Goal: Communication & Community: Participate in discussion

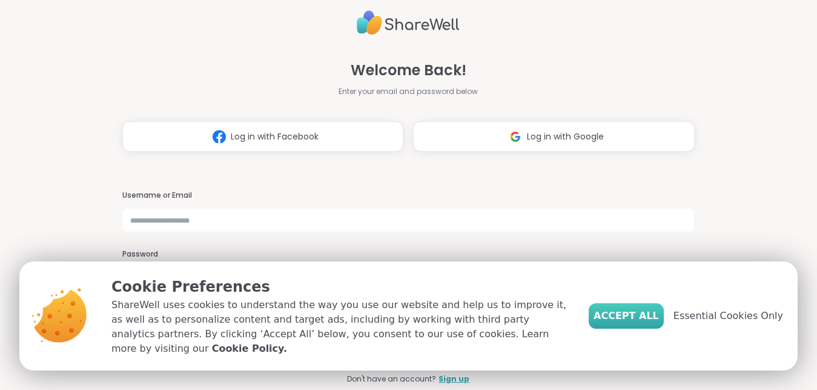
click at [659, 319] on span "Accept All" at bounding box center [626, 315] width 65 height 15
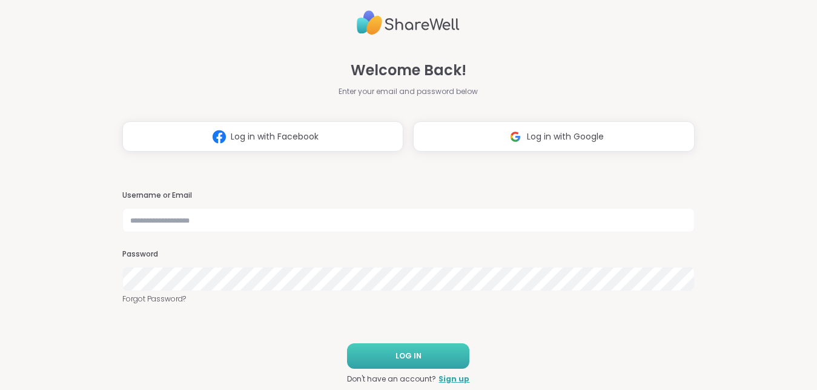
click at [406, 348] on button "LOG IN" at bounding box center [408, 355] width 122 height 25
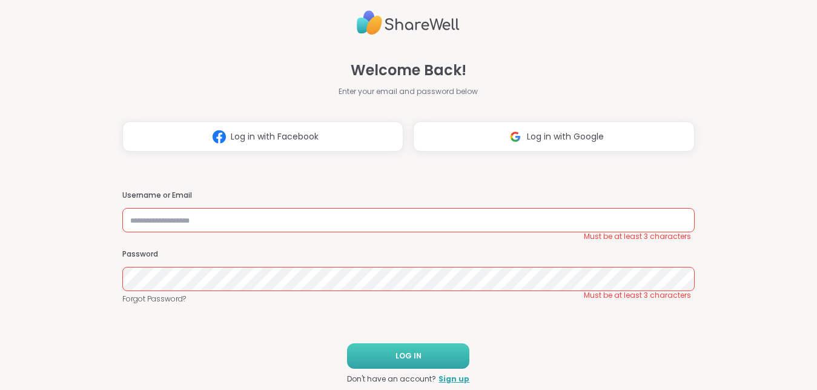
click at [406, 348] on button "LOG IN" at bounding box center [408, 355] width 122 height 25
click at [290, 135] on span "Log in with Facebook" at bounding box center [275, 136] width 88 height 13
click at [167, 218] on input "text" at bounding box center [408, 220] width 572 height 24
click at [421, 352] on span "LOG IN" at bounding box center [409, 355] width 26 height 11
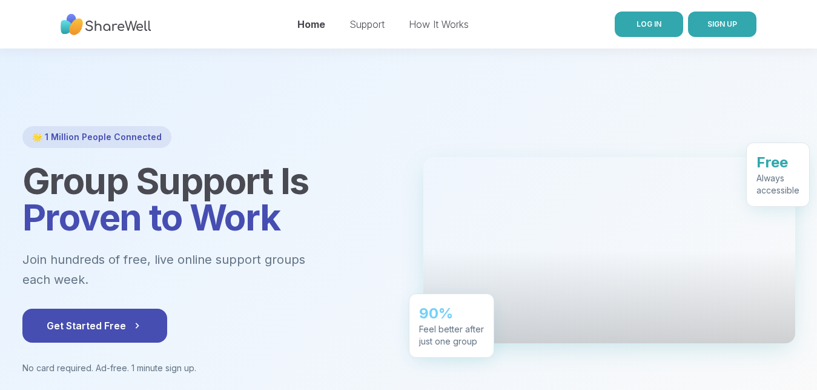
click at [645, 27] on span "LOG IN" at bounding box center [649, 23] width 25 height 9
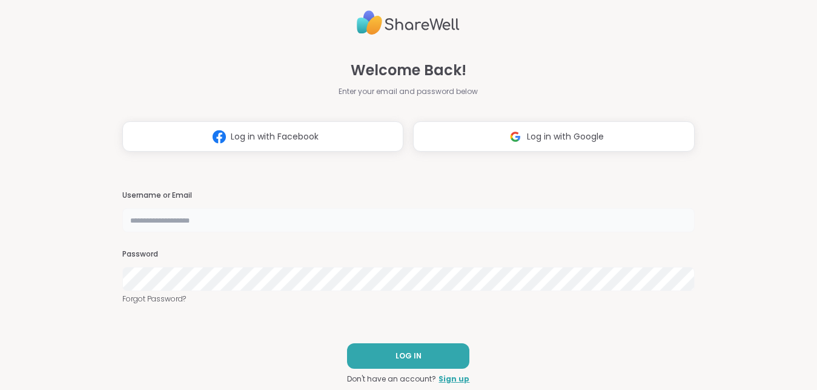
click at [198, 221] on input "text" at bounding box center [408, 220] width 572 height 24
type input "**********"
click at [440, 348] on button "LOG IN" at bounding box center [408, 355] width 122 height 25
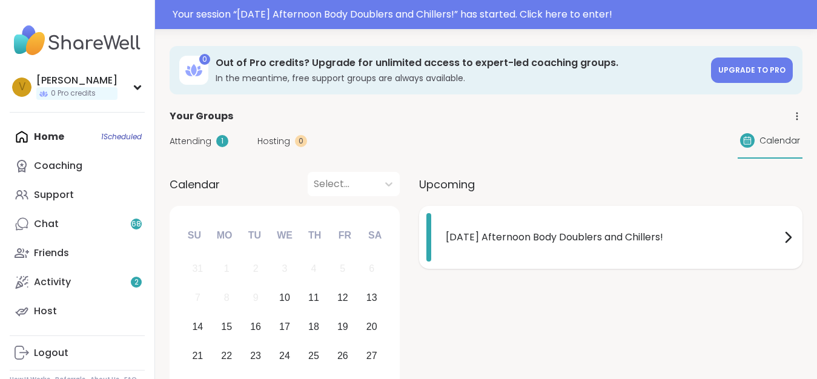
click at [603, 235] on span "[DATE] Afternoon Body Doublers and Chillers!" at bounding box center [613, 237] width 335 height 15
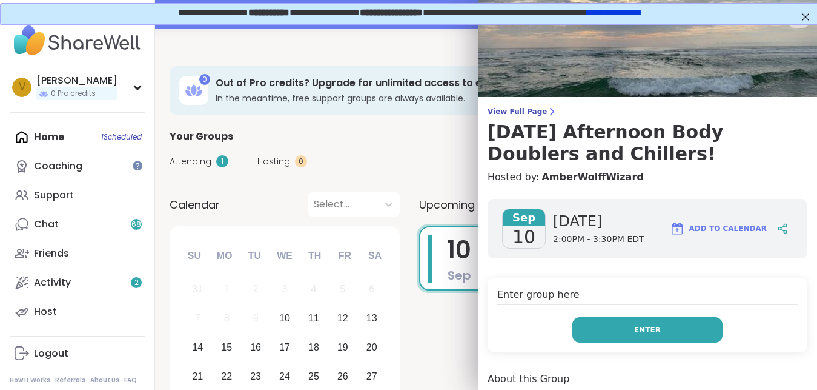
click at [655, 324] on button "Enter" at bounding box center [648, 329] width 150 height 25
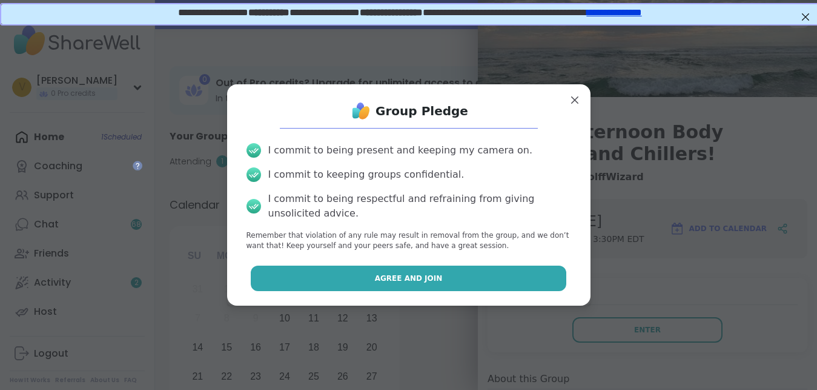
click at [455, 282] on button "Agree and Join" at bounding box center [409, 277] width 316 height 25
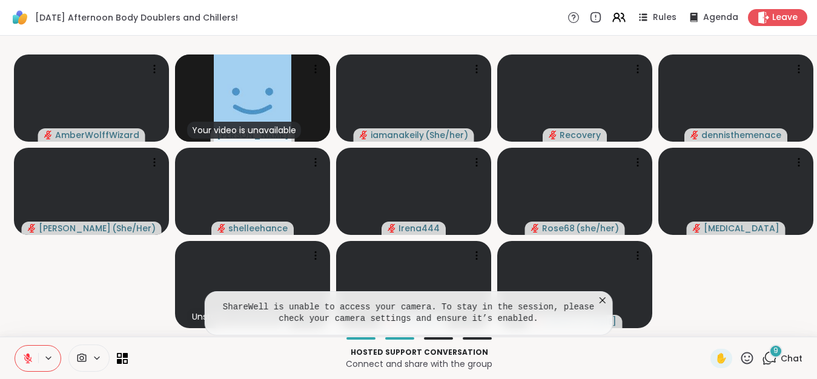
click at [609, 307] on icon at bounding box center [603, 301] width 12 height 12
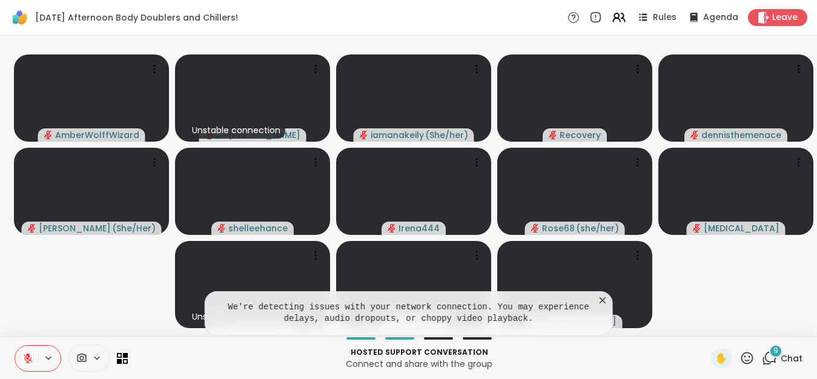
click at [609, 307] on icon at bounding box center [603, 301] width 12 height 12
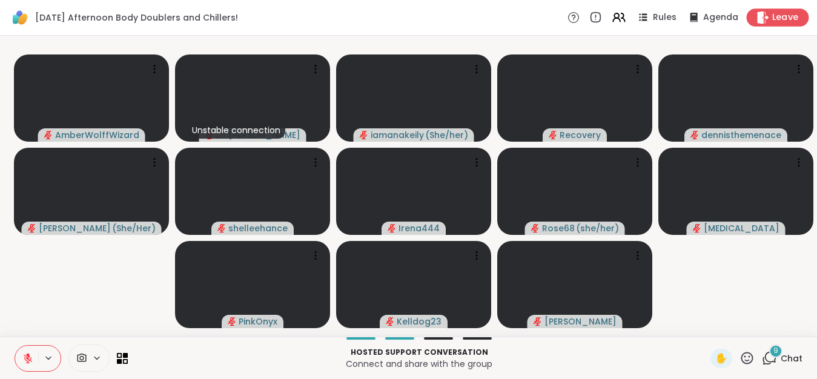
click at [784, 12] on span "Leave" at bounding box center [786, 18] width 27 height 13
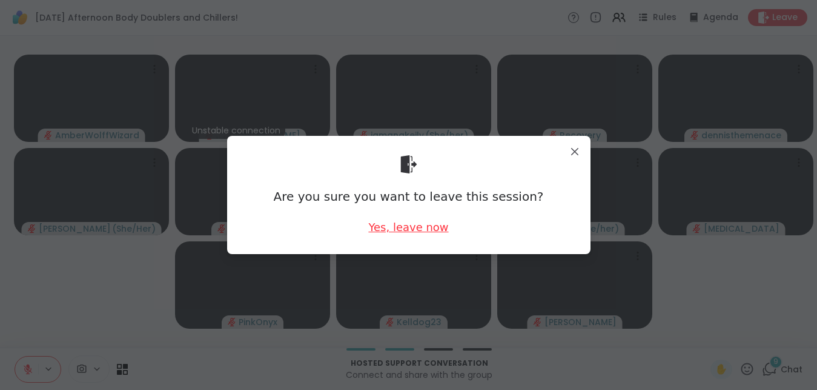
click at [413, 229] on div "Yes, leave now" at bounding box center [408, 226] width 80 height 15
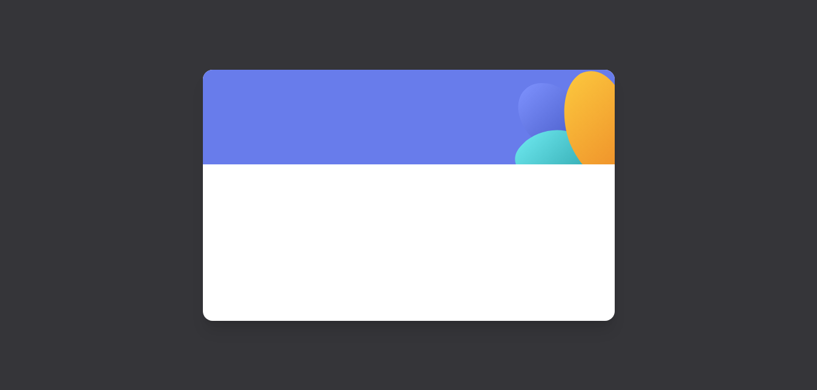
click at [416, 231] on span at bounding box center [409, 225] width 354 height 65
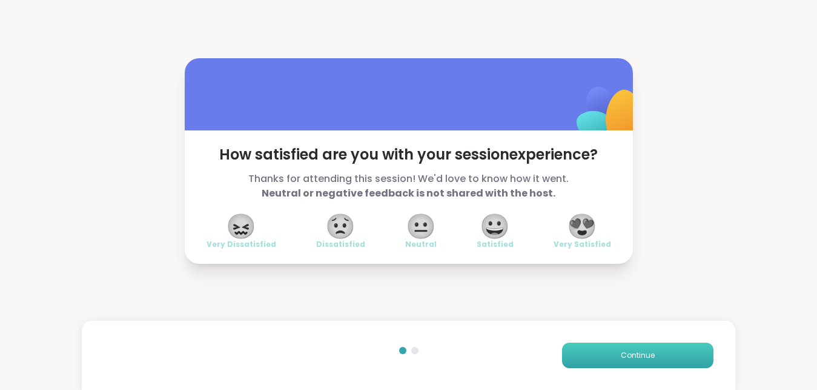
click at [646, 348] on button "Continue" at bounding box center [638, 354] width 152 height 25
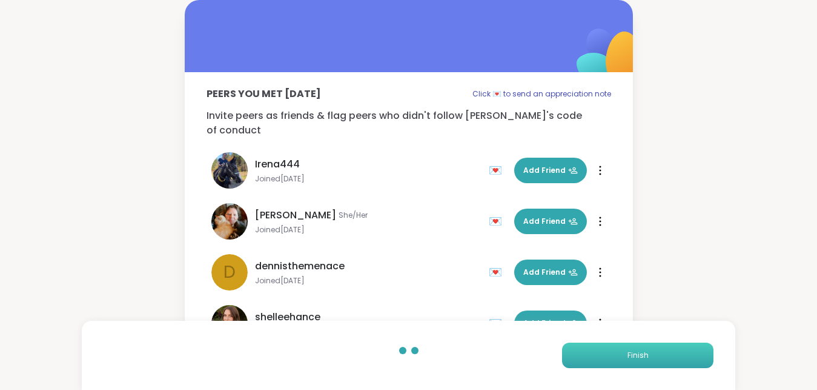
click at [630, 354] on span "Finish" at bounding box center [638, 355] width 21 height 11
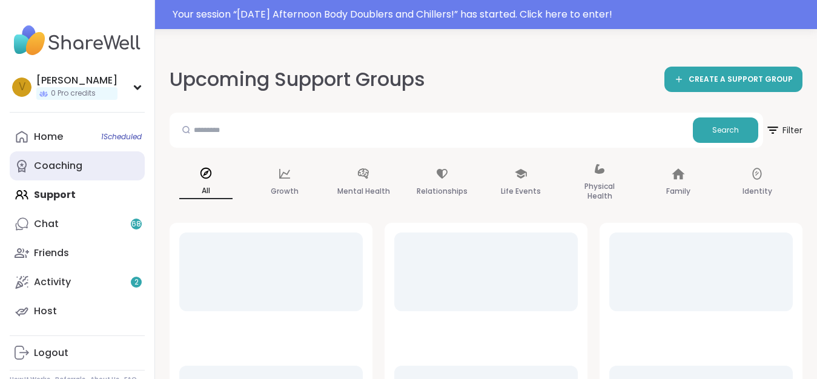
click at [52, 136] on div "Home 1 Scheduled" at bounding box center [48, 136] width 29 height 13
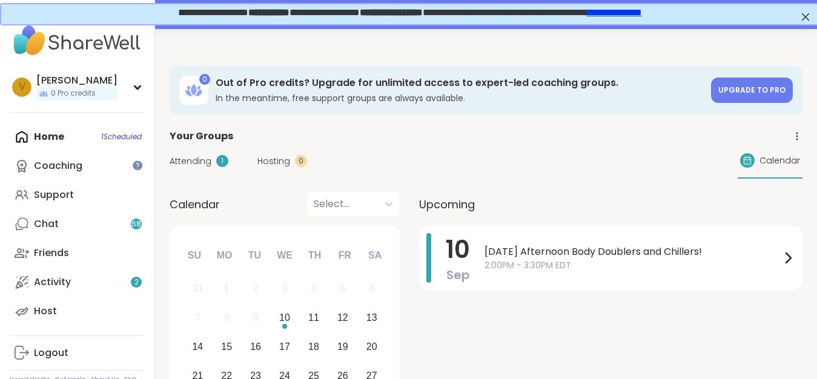
click at [73, 128] on div "Home 1 Scheduled Coaching Support Chat 68 Friends Activity 2 Host" at bounding box center [77, 224] width 135 height 204
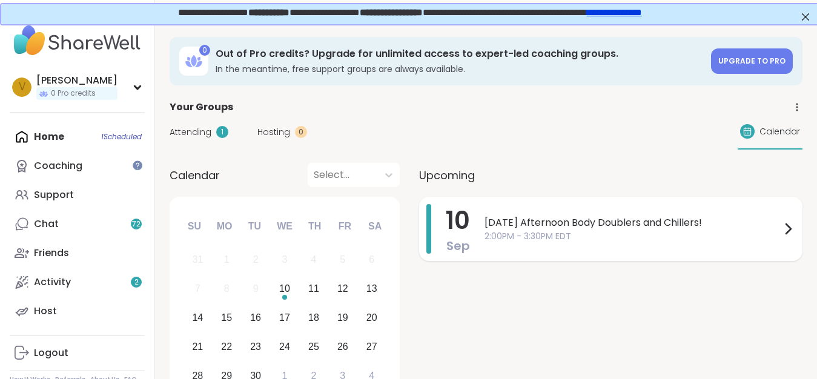
click at [525, 214] on div "Wednesday Afternoon Body Doublers and Chillers! 2:00PM - 3:30PM EDT" at bounding box center [640, 229] width 311 height 50
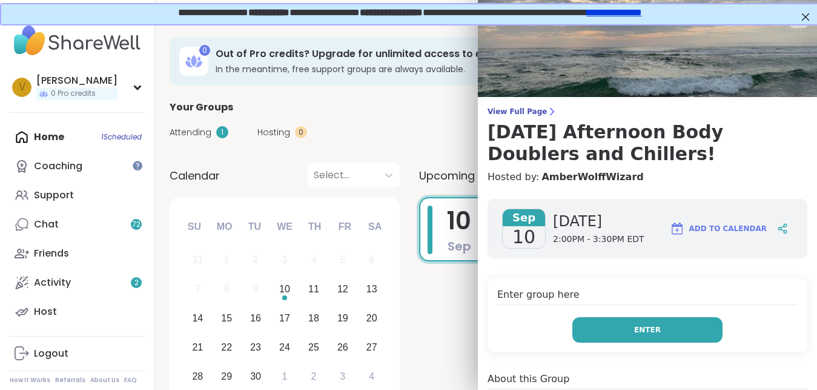
click at [646, 330] on span "Enter" at bounding box center [647, 329] width 27 height 11
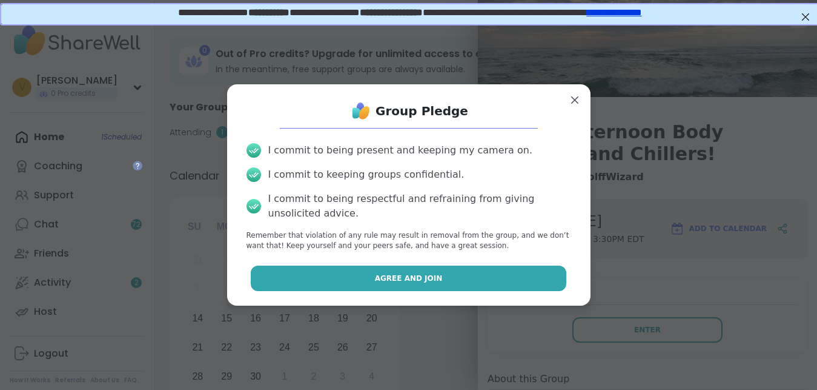
click at [485, 273] on button "Agree and Join" at bounding box center [409, 277] width 316 height 25
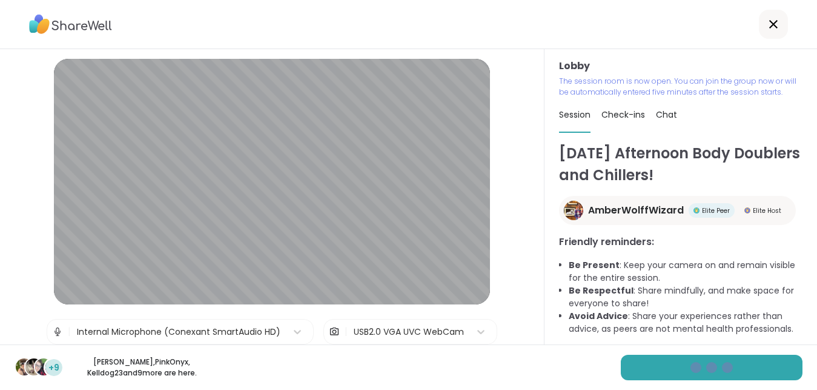
scroll to position [7, 0]
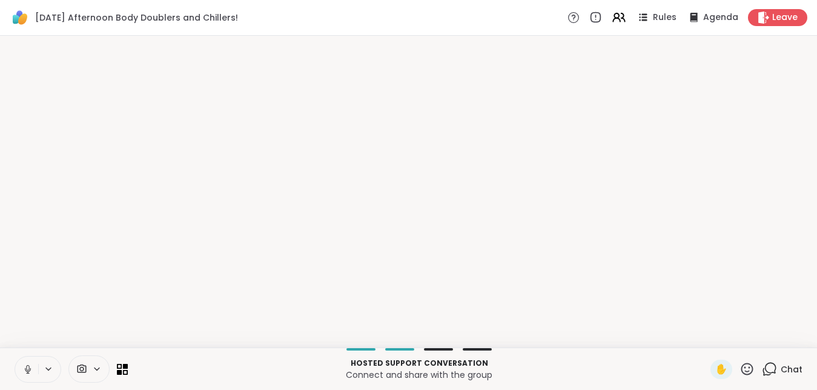
click at [810, 262] on video-player-container at bounding box center [408, 192] width 803 height 302
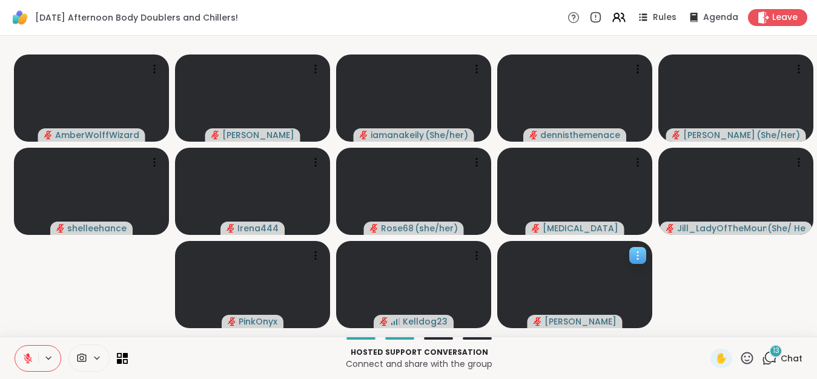
click at [615, 307] on div at bounding box center [575, 284] width 155 height 87
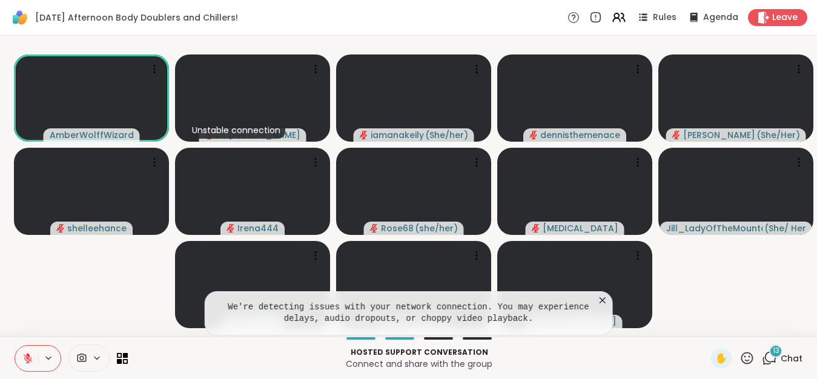
click at [609, 307] on icon at bounding box center [603, 301] width 12 height 12
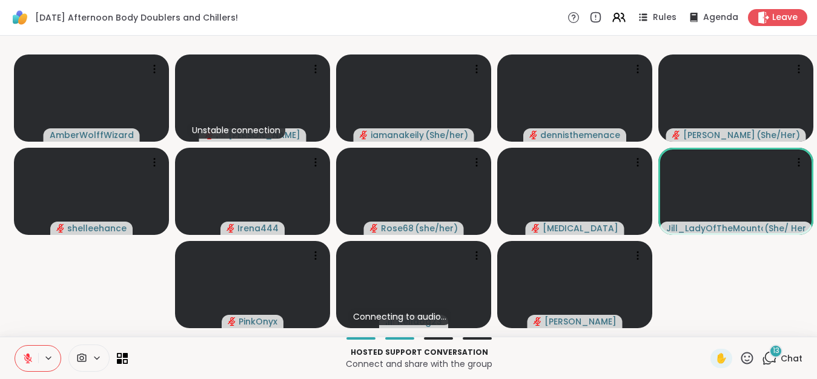
click at [93, 364] on icon at bounding box center [97, 358] width 10 height 10
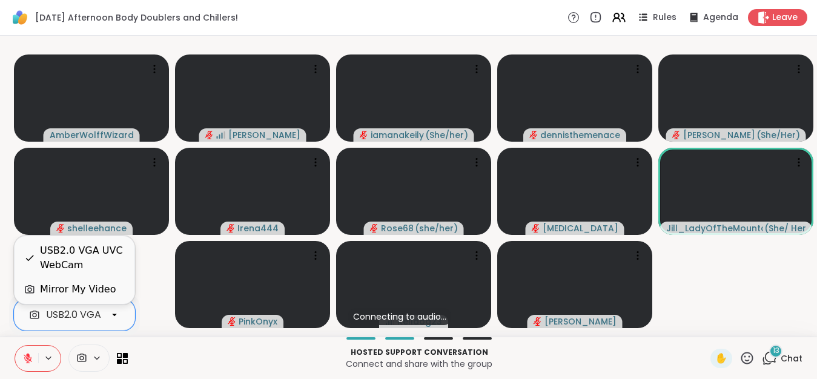
click at [159, 306] on video-player-container "AmberWolffWizard Vicke iamanakeily ( She/her ) dennisthemenace LuAnn ( She/Her …" at bounding box center [408, 186] width 803 height 291
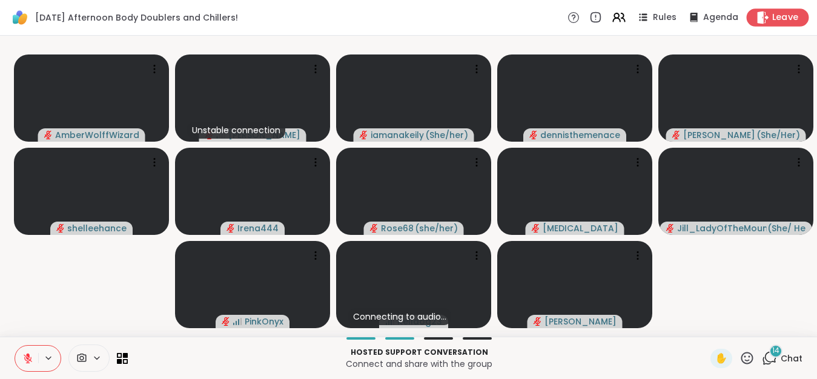
click at [784, 21] on span "Leave" at bounding box center [786, 18] width 27 height 13
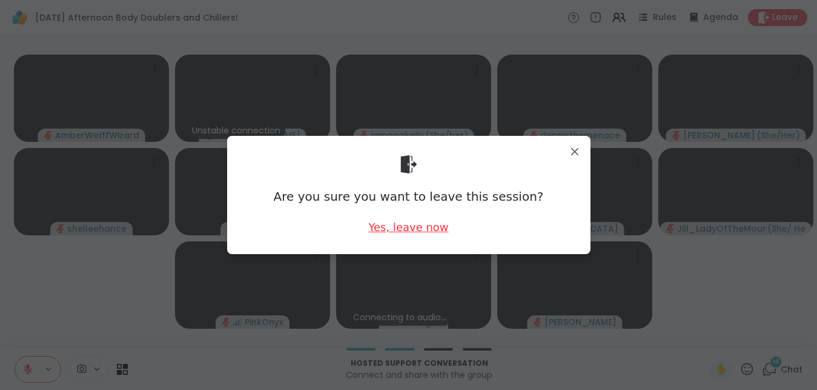
click at [418, 225] on div "Yes, leave now" at bounding box center [408, 226] width 80 height 15
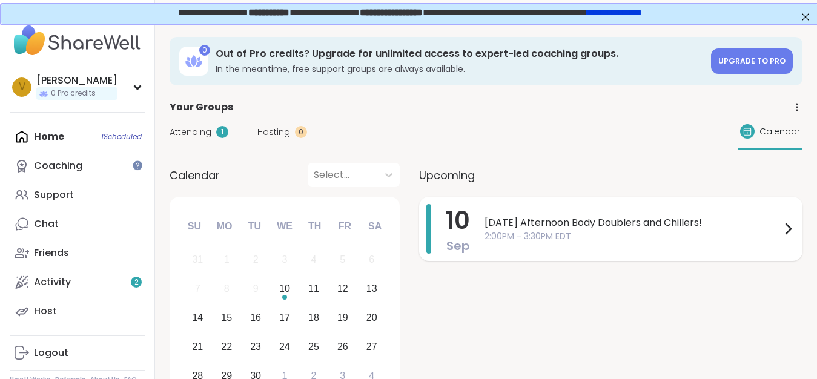
click at [520, 230] on span "[DATE] Afternoon Body Doublers and Chillers!" at bounding box center [633, 223] width 296 height 15
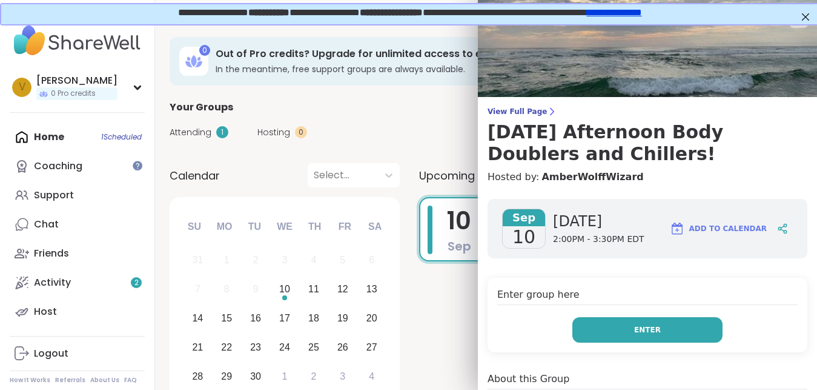
click at [641, 334] on span "Enter" at bounding box center [647, 329] width 27 height 11
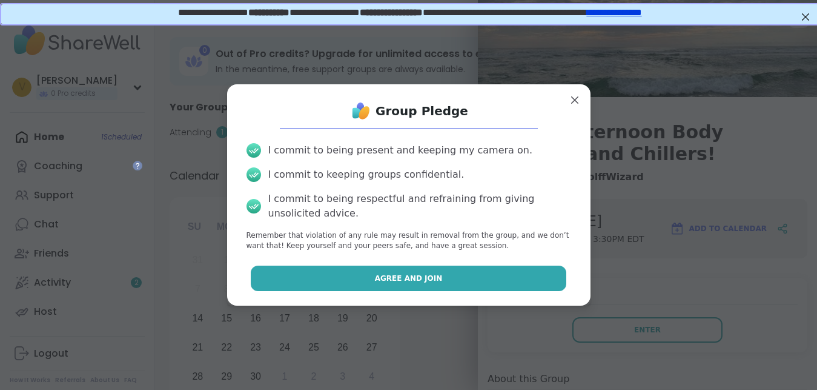
click at [474, 279] on button "Agree and Join" at bounding box center [409, 277] width 316 height 25
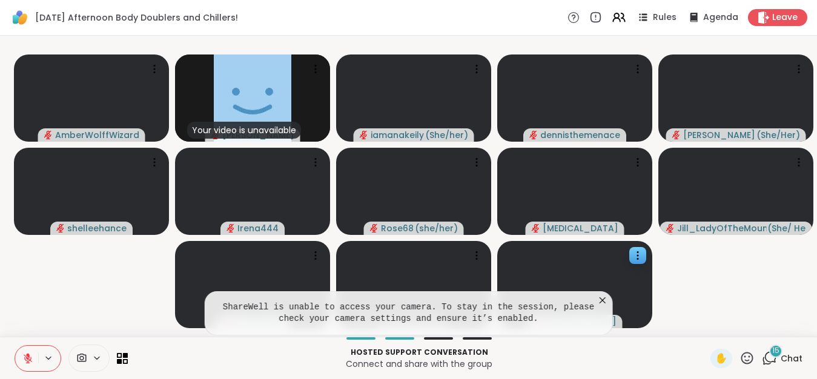
click at [606, 309] on div at bounding box center [575, 284] width 155 height 87
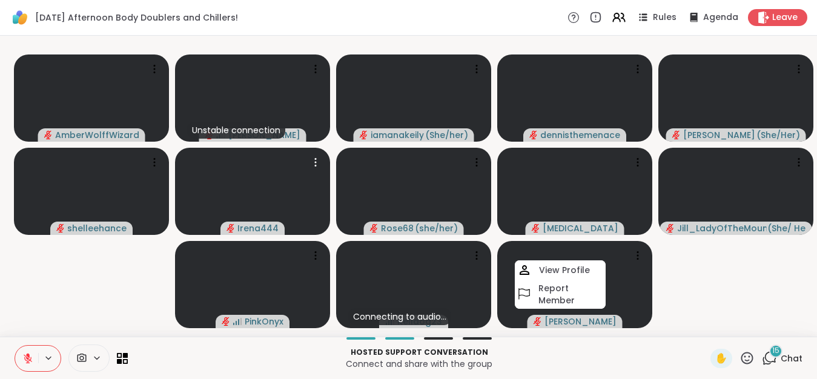
click at [40, 364] on button at bounding box center [49, 358] width 22 height 10
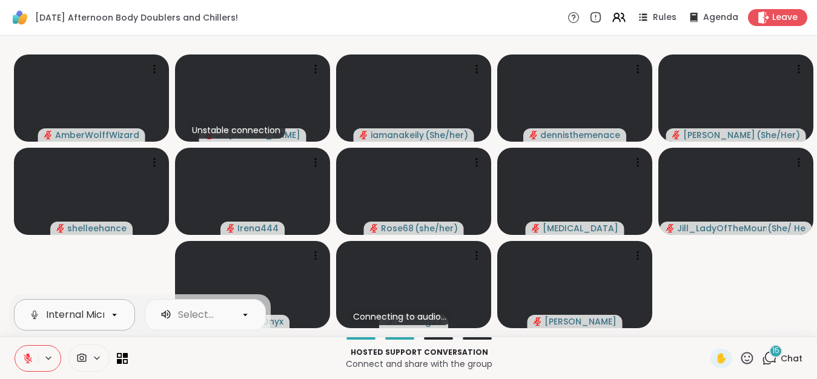
click at [57, 322] on div "Internal Microphone (Conexant SmartAudio HD)" at bounding box center [161, 315] width 230 height 15
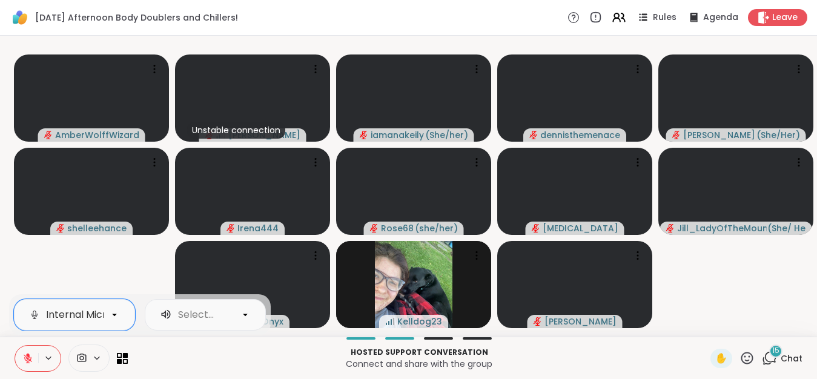
click at [175, 322] on div "Select..." at bounding box center [195, 315] width 70 height 15
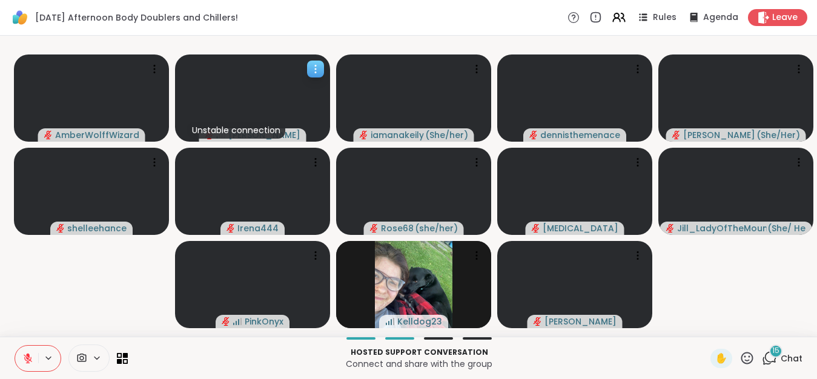
click at [316, 64] on icon at bounding box center [316, 69] width 12 height 12
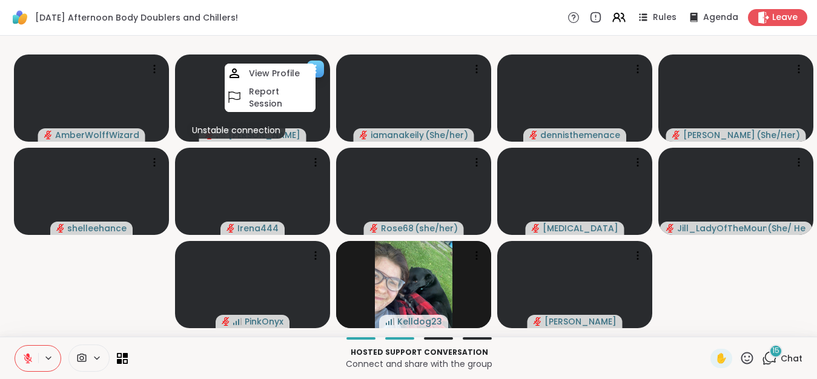
click at [208, 110] on div at bounding box center [252, 98] width 155 height 87
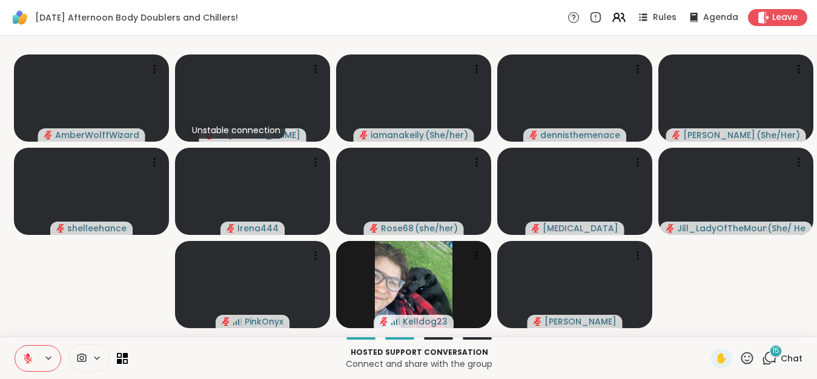
scroll to position [10, 0]
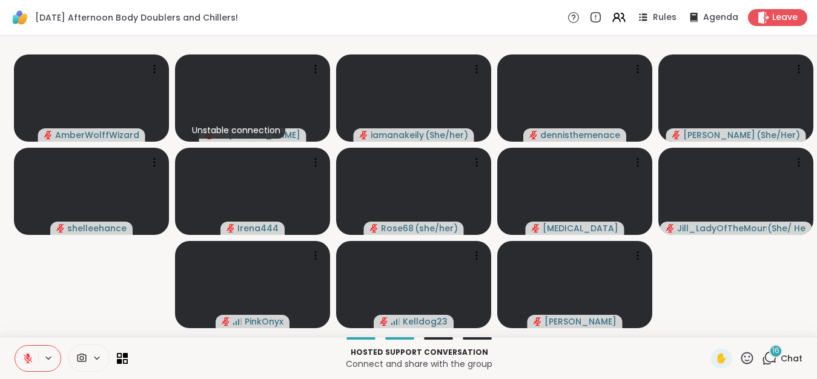
click at [99, 360] on icon at bounding box center [97, 358] width 10 height 10
click at [85, 356] on icon at bounding box center [81, 359] width 11 height 12
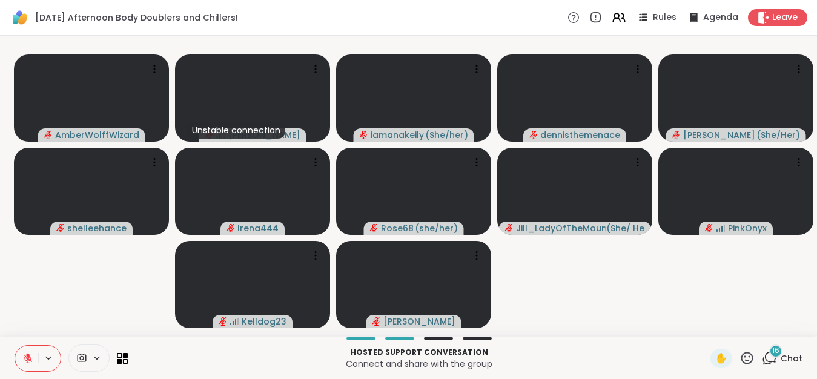
click at [85, 356] on icon at bounding box center [81, 359] width 11 height 12
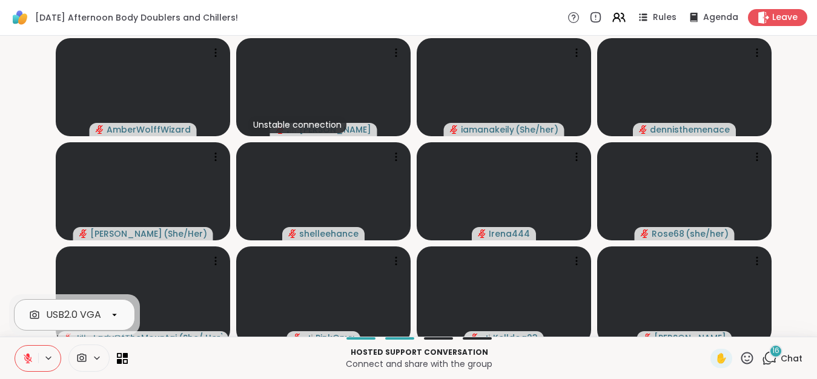
click at [87, 316] on div "USB2.0 VGA UVC WebCam" at bounding box center [109, 315] width 126 height 15
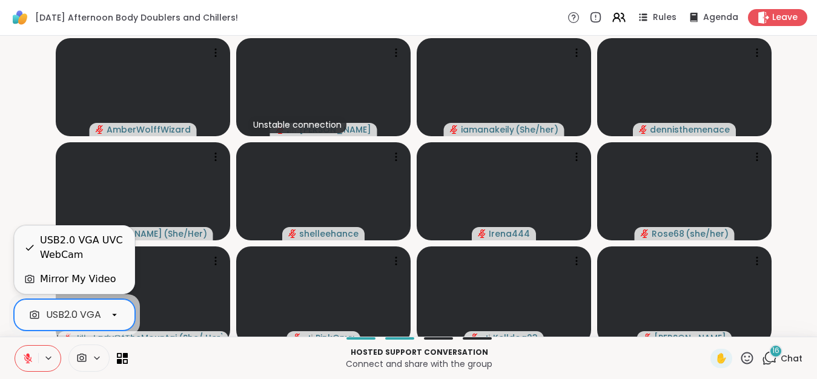
scroll to position [0, 50]
click at [90, 277] on div "Mirror My Video" at bounding box center [78, 279] width 76 height 15
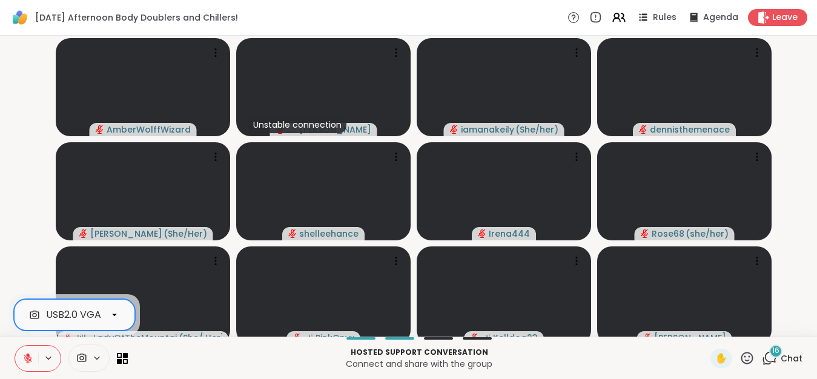
click at [39, 233] on video-player-container "AmberWolffWizard Unstable connection [PERSON_NAME] ( She/her ) [PERSON_NAME] ( …" at bounding box center [408, 186] width 803 height 291
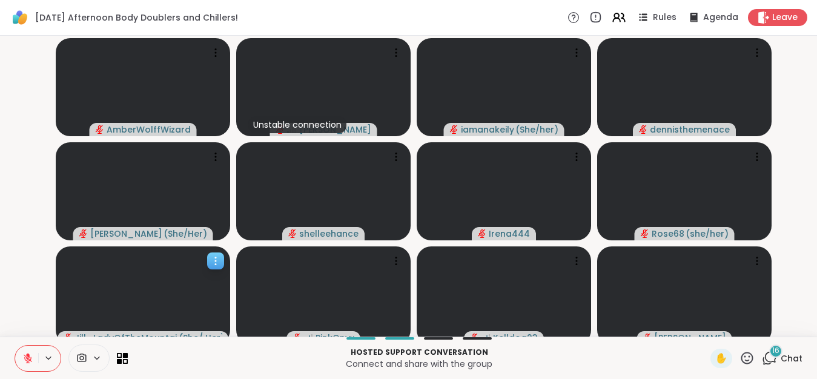
click at [78, 311] on div at bounding box center [143, 296] width 175 height 98
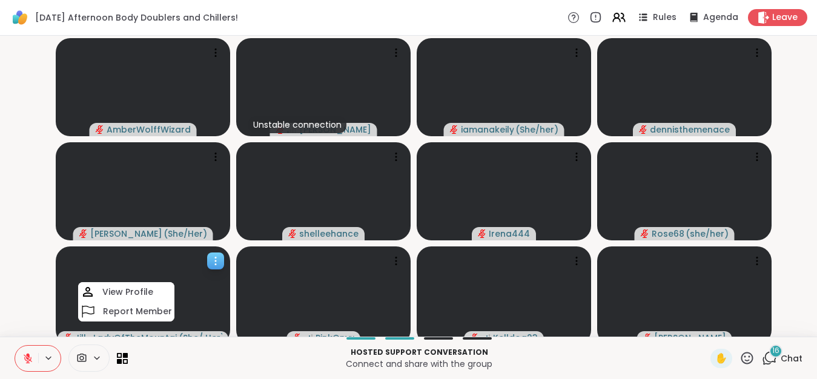
click at [116, 314] on div at bounding box center [143, 296] width 175 height 98
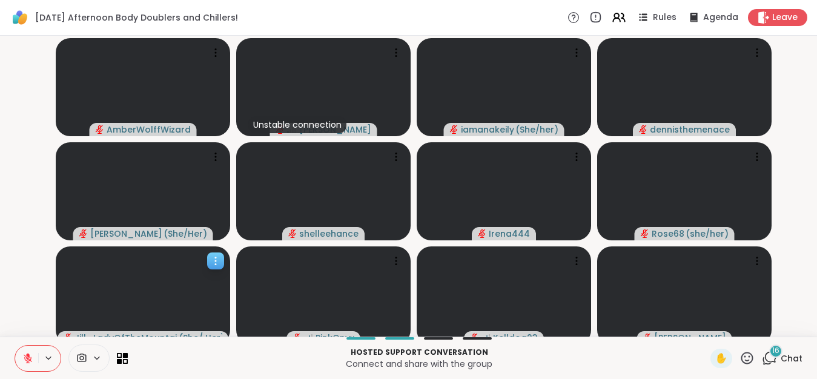
click at [116, 314] on div at bounding box center [143, 296] width 175 height 98
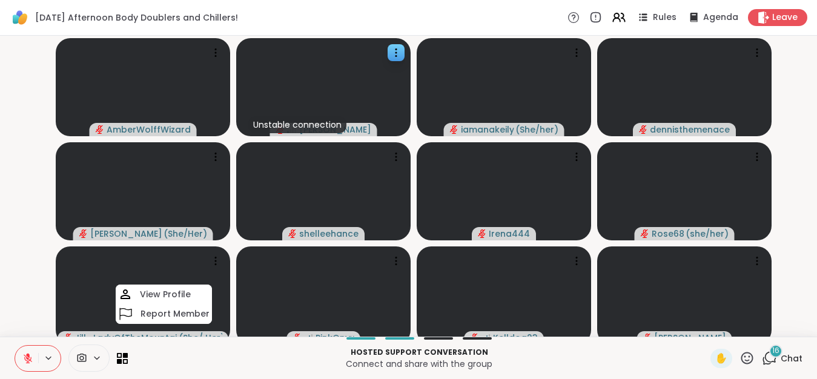
click at [331, 80] on div at bounding box center [323, 87] width 175 height 98
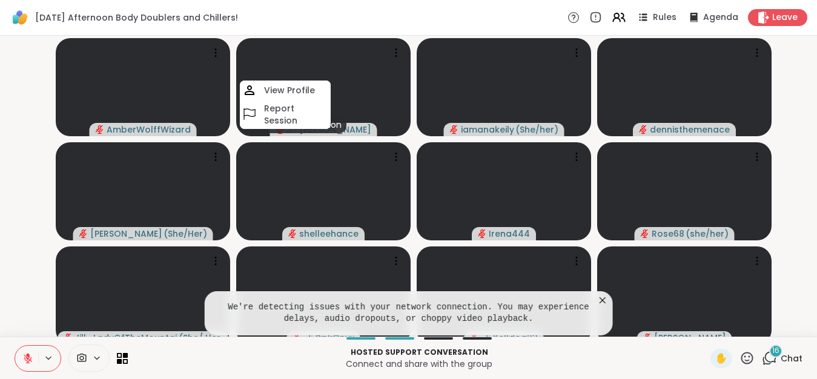
click at [471, 341] on div "Hosted support conversation Connect and share with the group ✋ 16 Chat" at bounding box center [408, 358] width 817 height 42
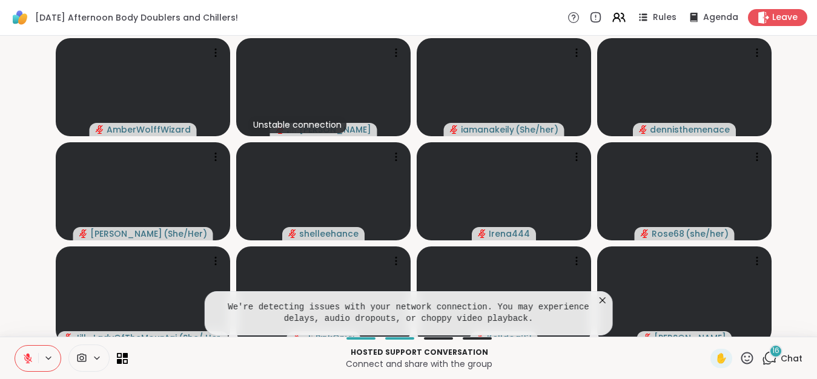
click at [438, 338] on div at bounding box center [438, 339] width 29 height 2
click at [606, 299] on icon at bounding box center [603, 301] width 6 height 6
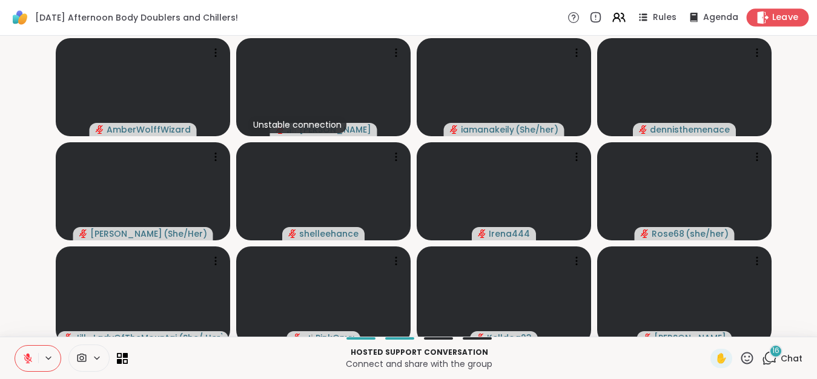
click at [783, 12] on span "Leave" at bounding box center [786, 18] width 27 height 13
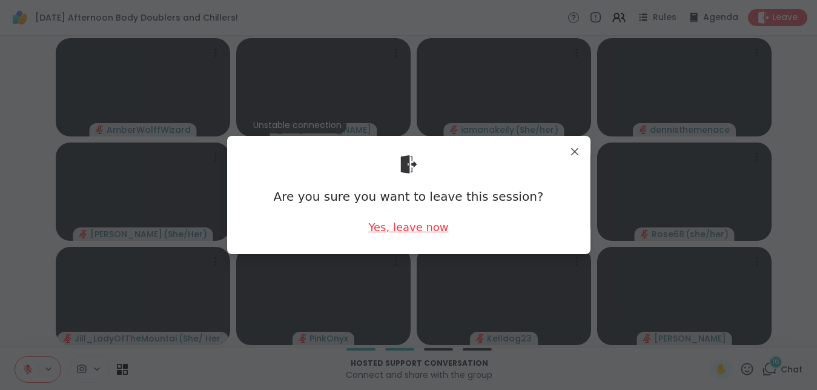
click at [398, 232] on div "Yes, leave now" at bounding box center [408, 226] width 80 height 15
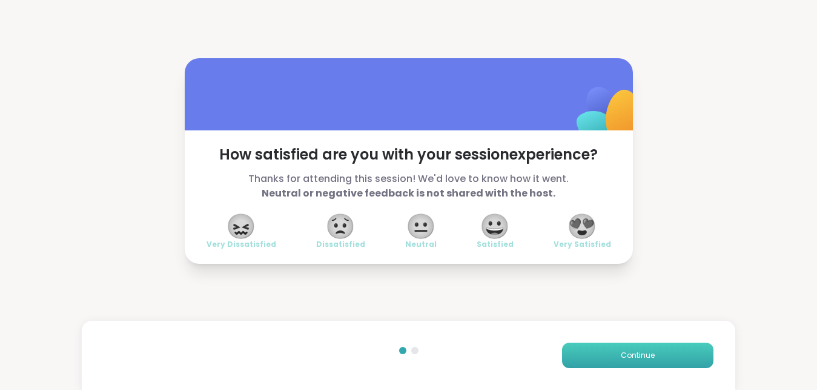
click at [650, 355] on span "Continue" at bounding box center [638, 355] width 34 height 11
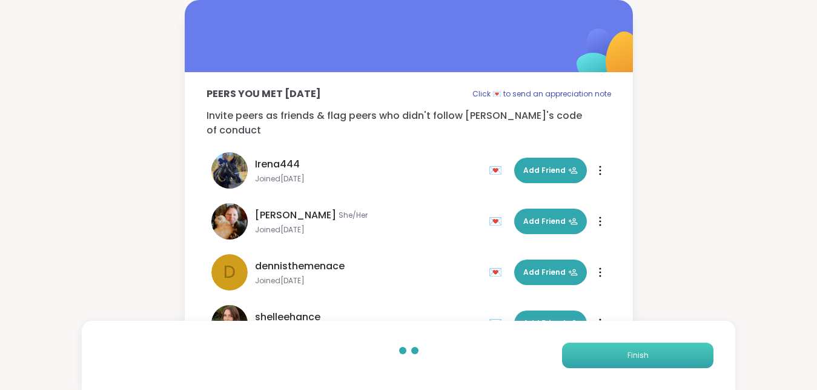
click at [651, 354] on button "Finish" at bounding box center [638, 354] width 152 height 25
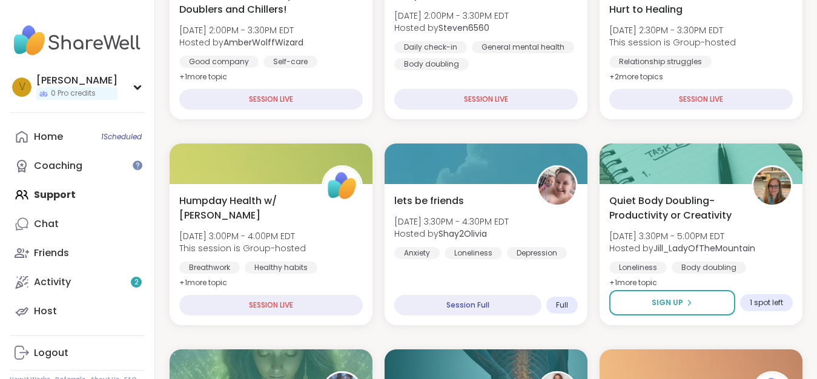
scroll to position [252, 0]
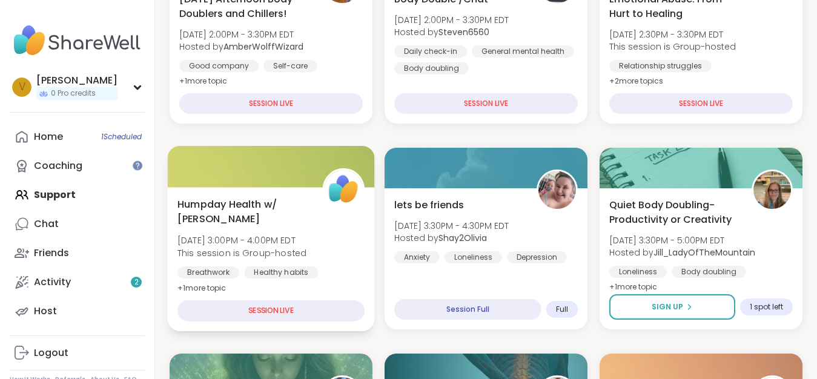
click at [270, 308] on div "SESSION LIVE" at bounding box center [271, 311] width 187 height 21
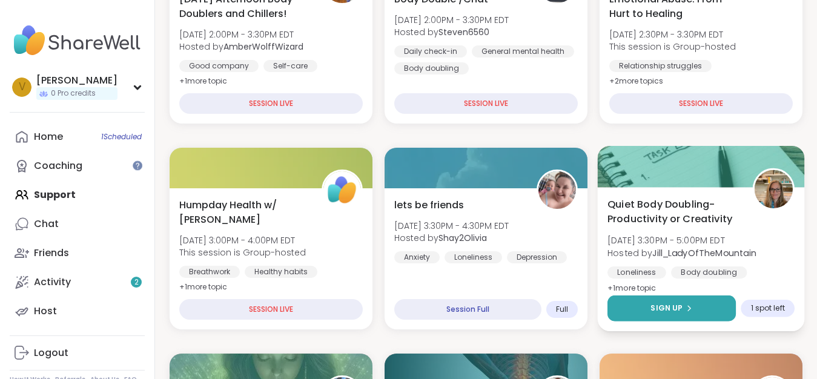
click at [673, 299] on button "Sign Up" at bounding box center [672, 309] width 128 height 26
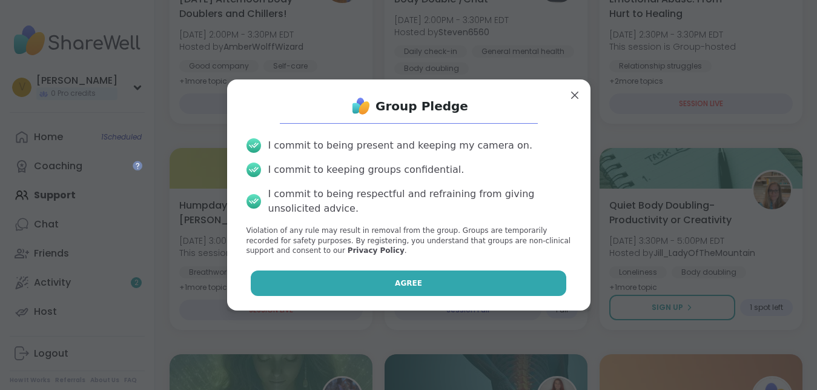
click at [435, 280] on button "Agree" at bounding box center [409, 282] width 316 height 25
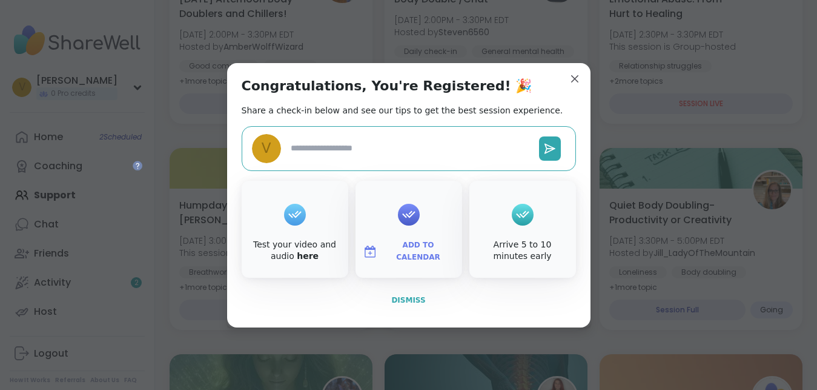
type textarea "*"
click at [322, 241] on div "Test your video and audio here" at bounding box center [295, 251] width 102 height 24
click at [398, 299] on span "Dismiss" at bounding box center [408, 300] width 34 height 8
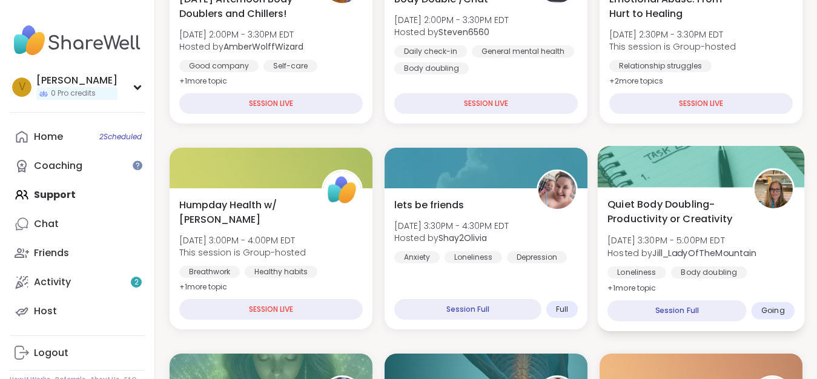
click at [765, 313] on span "Going" at bounding box center [774, 311] width 24 height 10
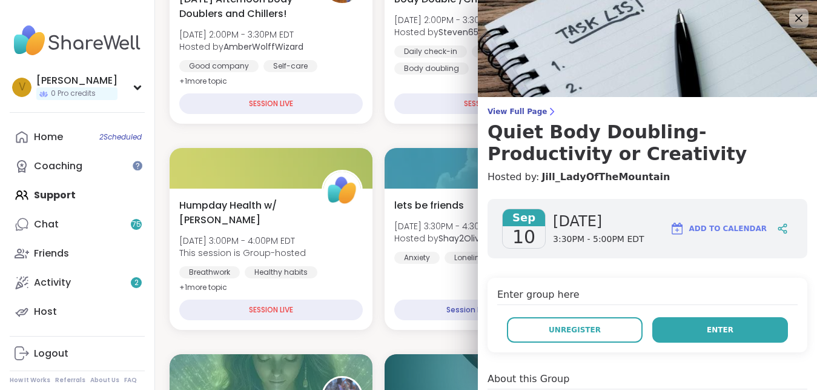
click at [743, 326] on button "Enter" at bounding box center [721, 329] width 136 height 25
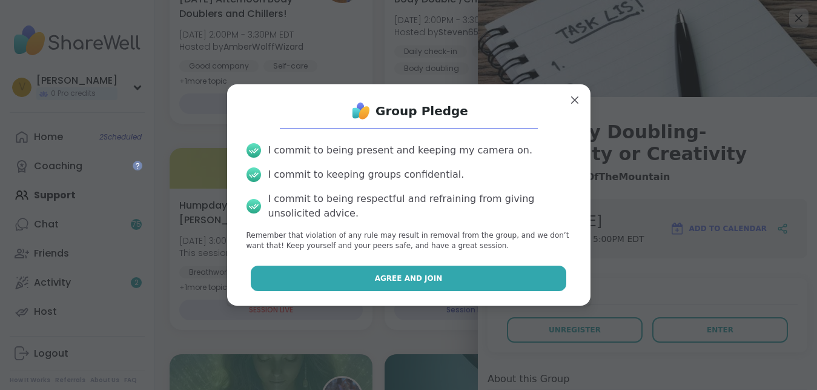
click at [388, 270] on button "Agree and Join" at bounding box center [409, 277] width 316 height 25
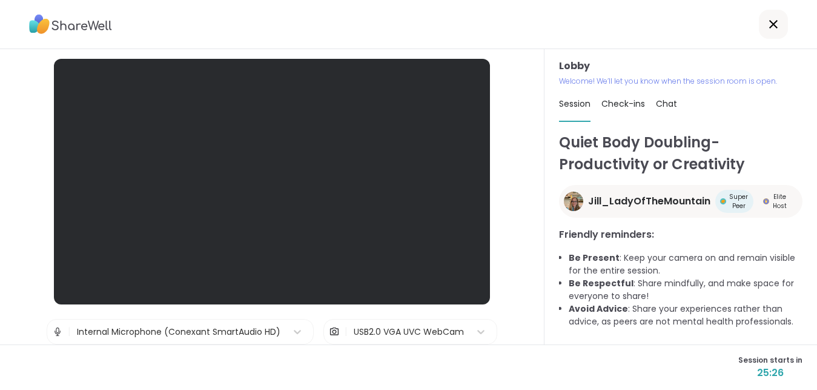
drag, startPoint x: 822, startPoint y: 133, endPoint x: 817, endPoint y: 161, distance: 28.3
click at [817, 161] on html "Lobby | Internal Microphone (Conexant SmartAudio HD) | USB2.0 VGA UVC WebCam Te…" at bounding box center [408, 195] width 817 height 390
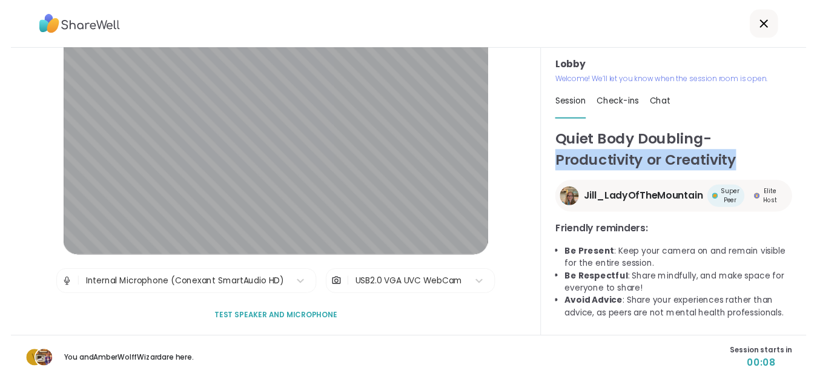
scroll to position [45, 0]
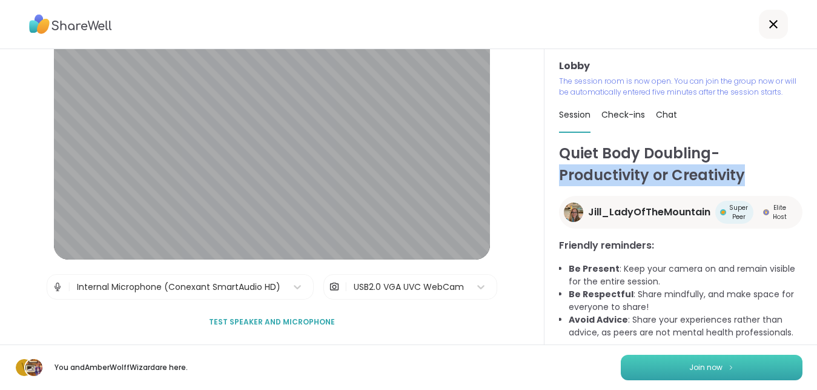
click at [704, 366] on span "Join now" at bounding box center [706, 367] width 33 height 11
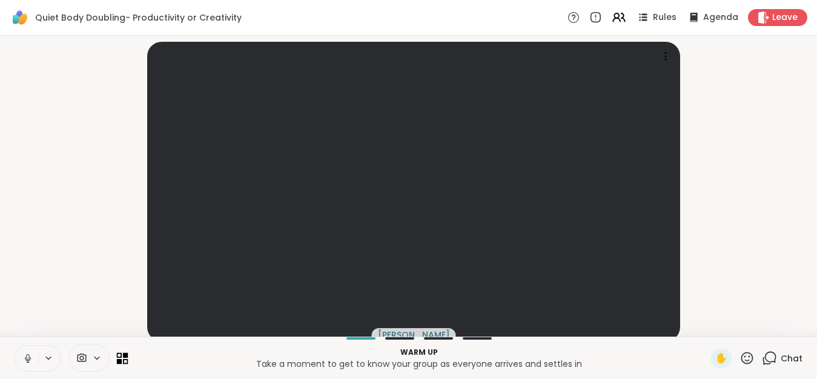
click at [119, 364] on icon at bounding box center [119, 361] width 5 height 5
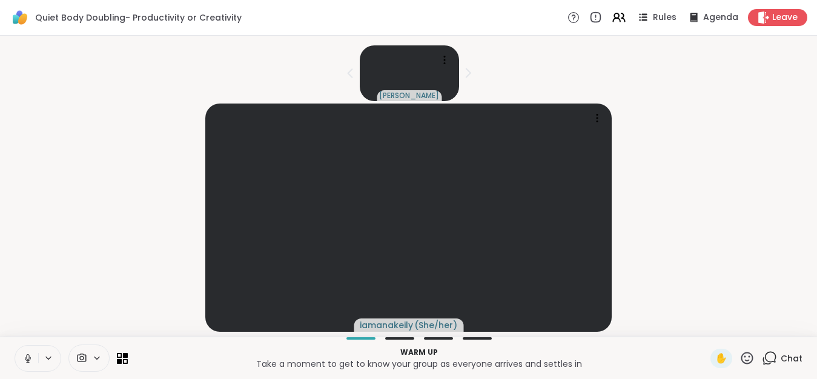
click at [24, 364] on icon at bounding box center [27, 358] width 11 height 11
click at [127, 358] on icon at bounding box center [125, 355] width 5 height 5
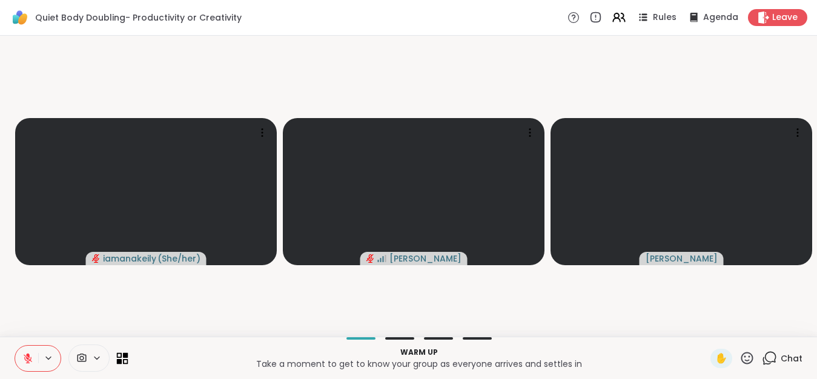
click at [122, 358] on icon at bounding box center [119, 355] width 5 height 5
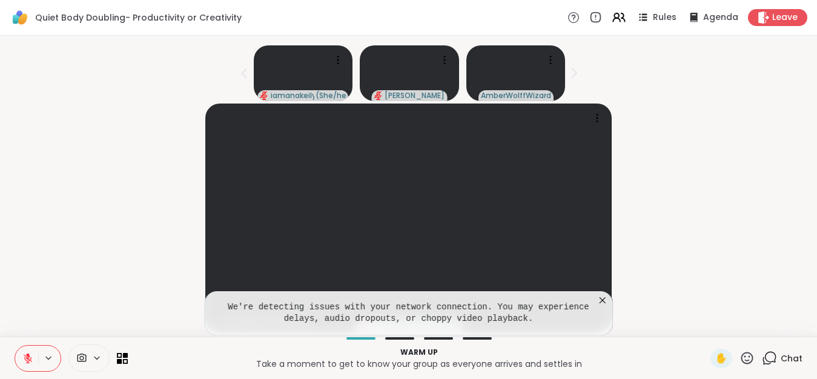
click at [606, 304] on icon at bounding box center [603, 301] width 6 height 6
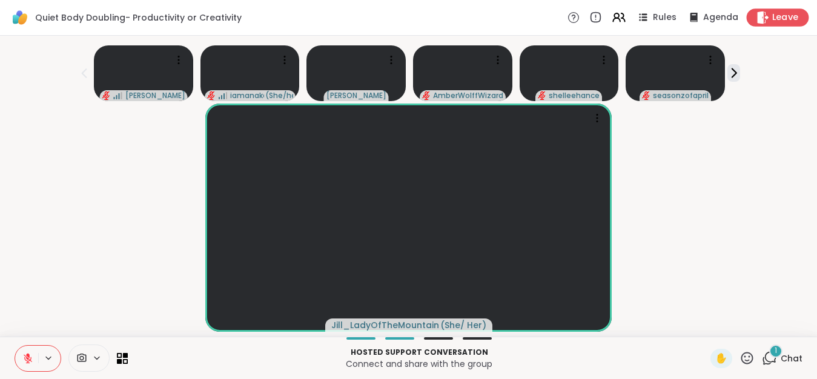
click at [785, 22] on span "Leave" at bounding box center [786, 18] width 27 height 13
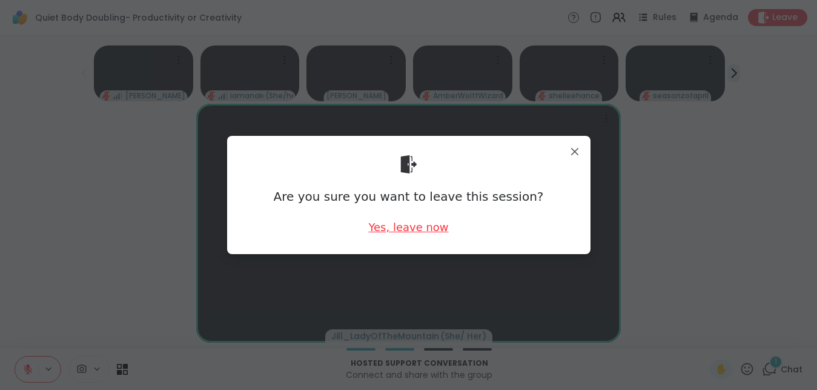
click at [399, 231] on div "Yes, leave now" at bounding box center [408, 226] width 80 height 15
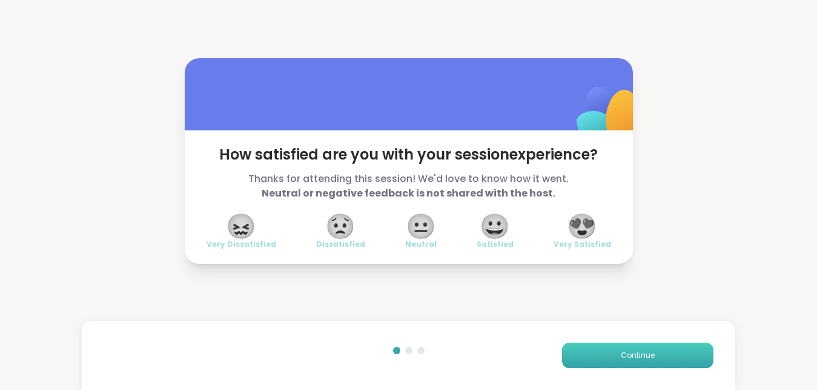
click at [641, 348] on button "Continue" at bounding box center [638, 354] width 152 height 25
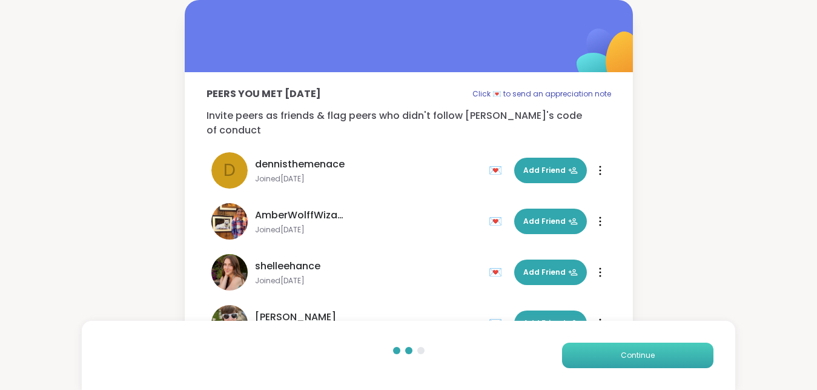
click at [641, 348] on button "Continue" at bounding box center [638, 354] width 152 height 25
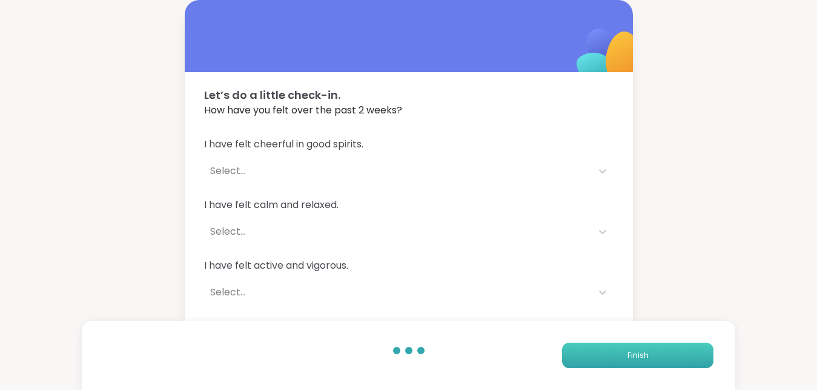
click at [641, 348] on button "Finish" at bounding box center [638, 354] width 152 height 25
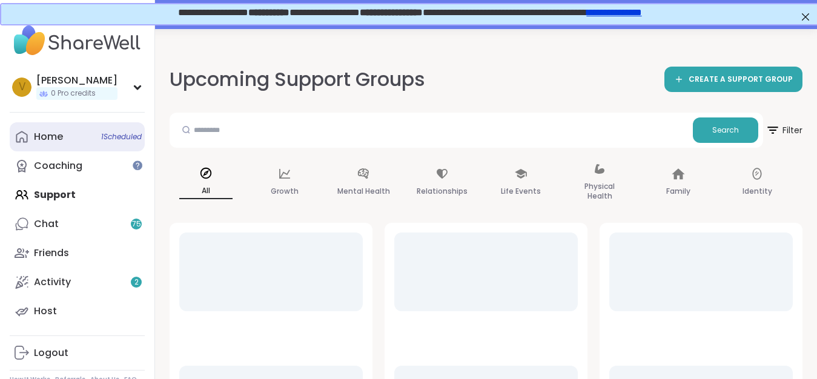
click at [84, 135] on link "Home 1 Scheduled" at bounding box center [77, 136] width 135 height 29
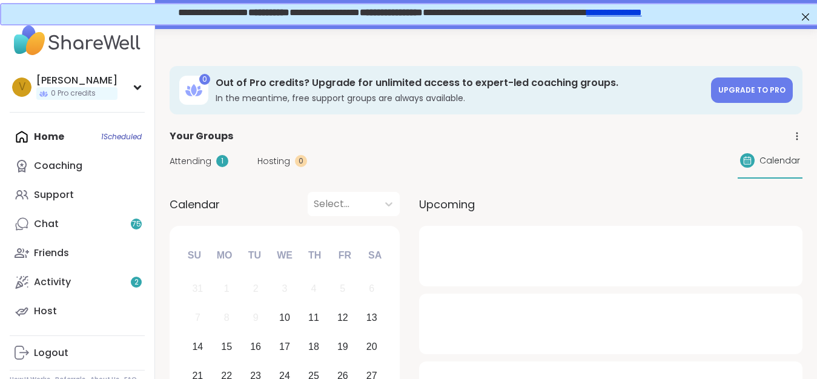
click at [84, 135] on div "Home 1 Scheduled Coaching Support Chat 75 Friends Activity 2 Host" at bounding box center [77, 224] width 135 height 204
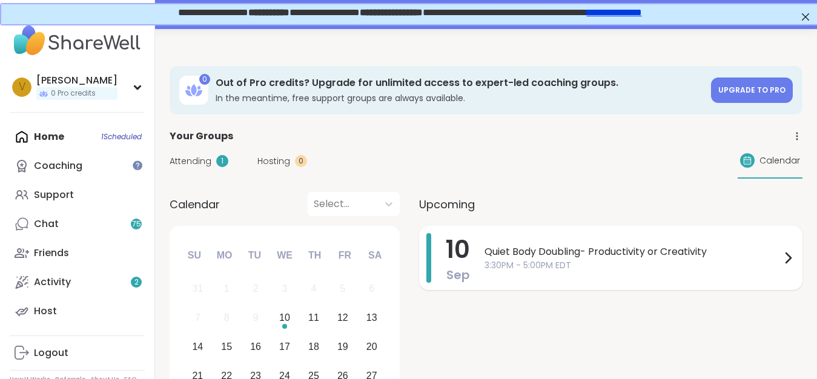
click at [553, 254] on span "Quiet Body Doubling- Productivity or Creativity" at bounding box center [633, 252] width 296 height 15
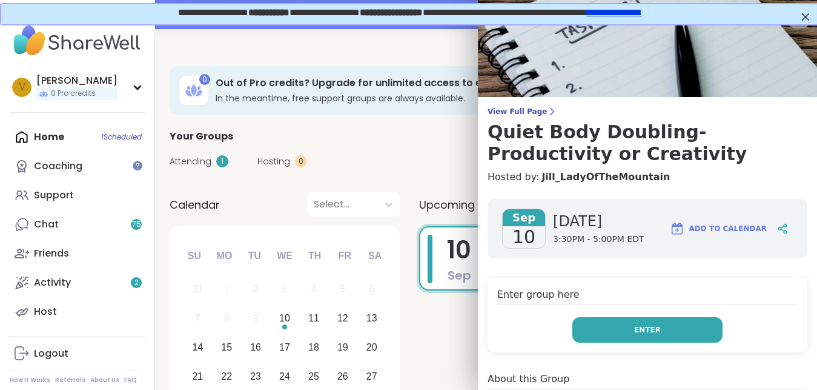
click at [659, 333] on button "Enter" at bounding box center [648, 329] width 150 height 25
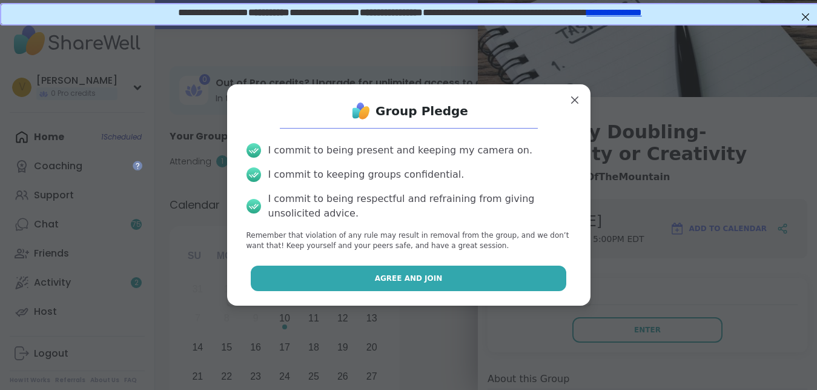
click at [467, 270] on button "Agree and Join" at bounding box center [409, 277] width 316 height 25
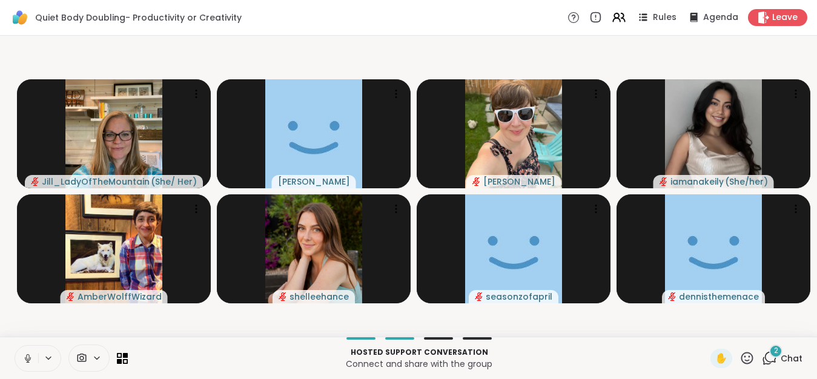
click at [31, 364] on icon at bounding box center [27, 358] width 11 height 11
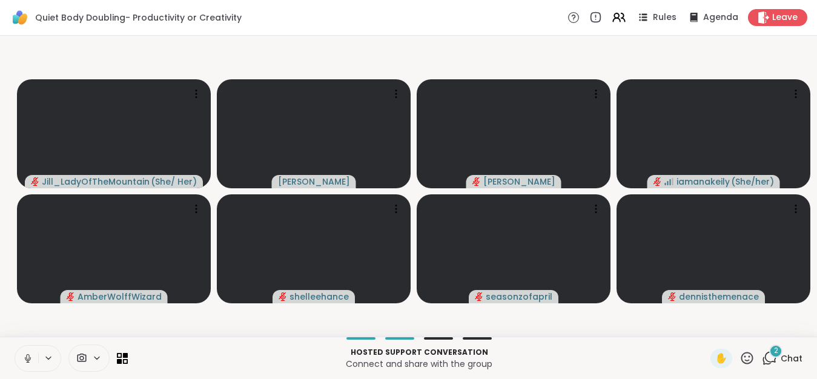
click at [30, 364] on icon at bounding box center [27, 358] width 11 height 11
click at [92, 364] on icon at bounding box center [97, 358] width 10 height 10
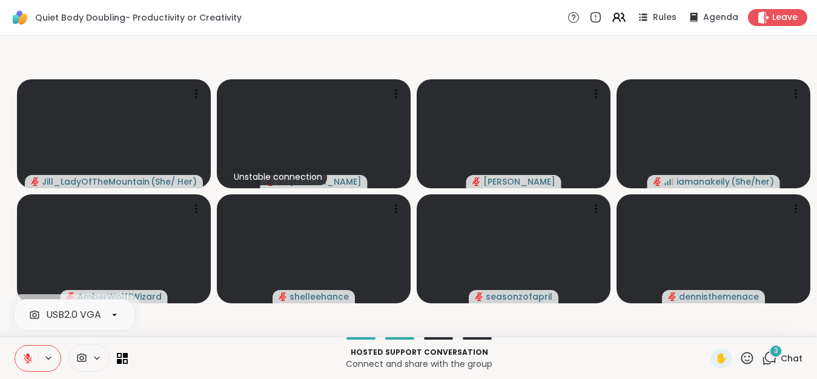
click at [80, 362] on icon at bounding box center [82, 358] width 9 height 8
click at [108, 325] on div at bounding box center [114, 315] width 21 height 21
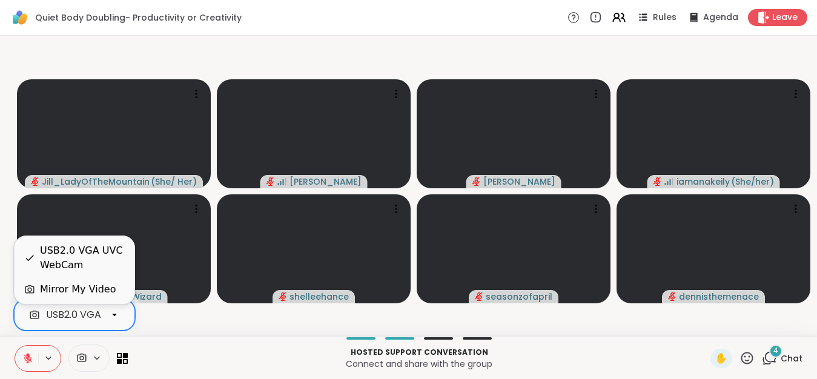
click at [76, 260] on div "USB2.0 VGA UVC WebCam" at bounding box center [82, 258] width 85 height 29
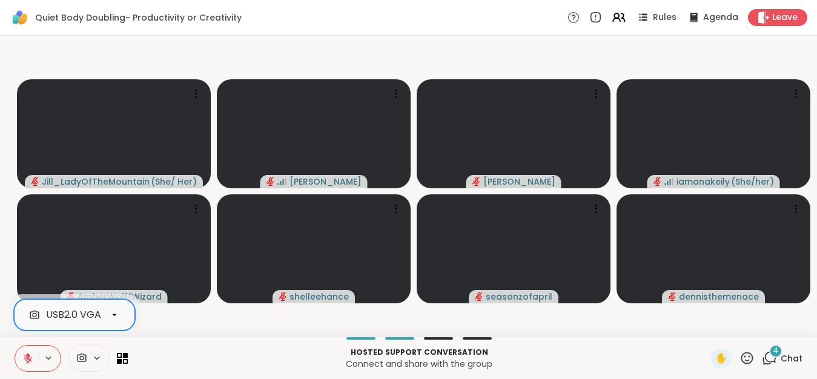
click at [50, 364] on icon at bounding box center [49, 358] width 10 height 10
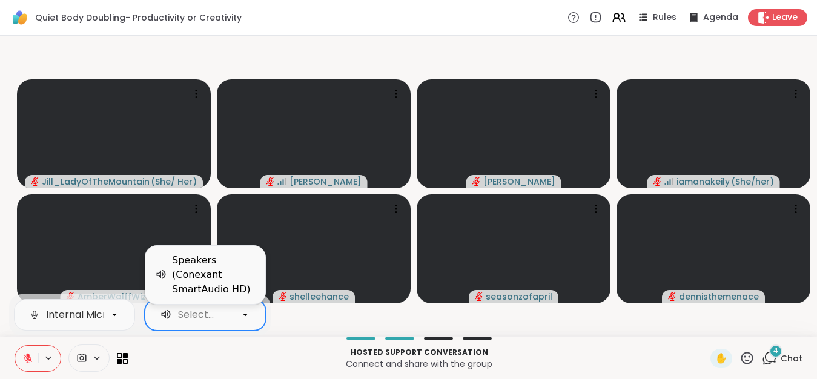
click at [167, 316] on icon at bounding box center [167, 314] width 1 height 4
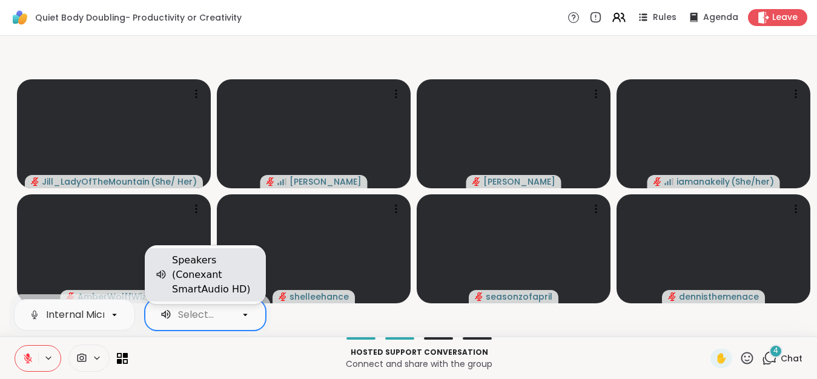
click at [200, 256] on div "Speakers (Conexant SmartAudio HD)" at bounding box center [214, 275] width 84 height 44
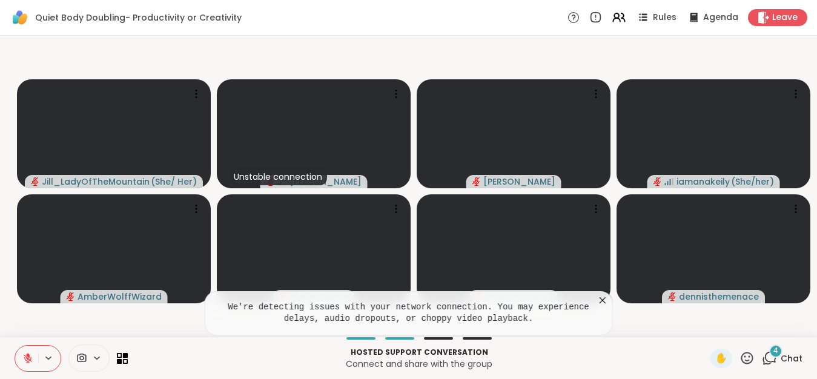
click at [606, 304] on icon at bounding box center [603, 301] width 6 height 6
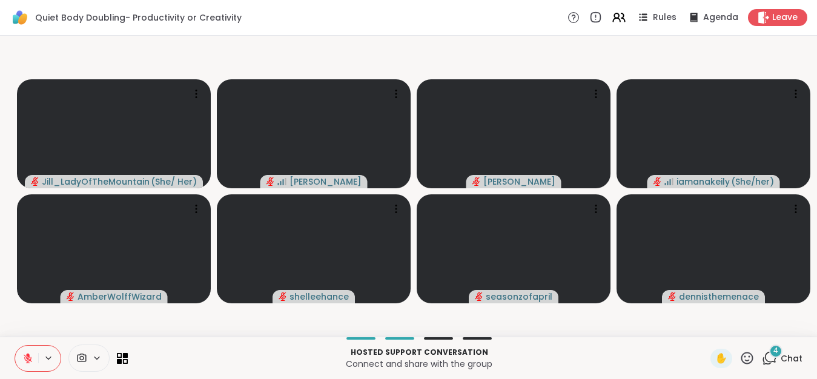
click at [82, 364] on icon at bounding box center [81, 359] width 11 height 12
click at [92, 322] on div "USB2.0 VGA UVC WebCam" at bounding box center [109, 315] width 126 height 15
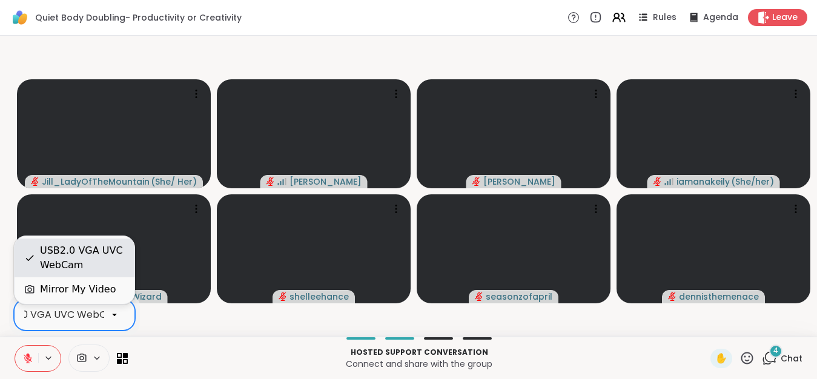
click at [81, 259] on div "USB2.0 VGA UVC WebCam" at bounding box center [82, 258] width 85 height 29
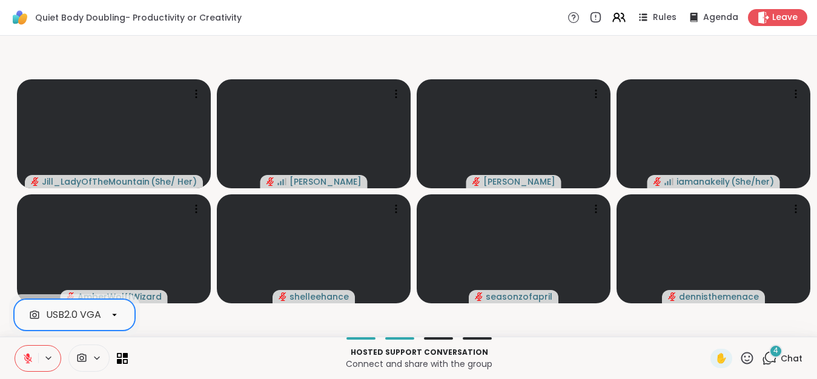
click at [120, 325] on div at bounding box center [114, 315] width 21 height 21
click at [393, 94] on icon at bounding box center [396, 94] width 12 height 12
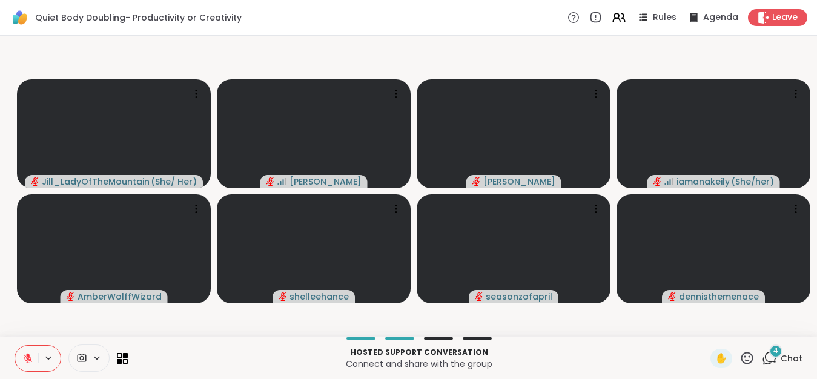
click at [405, 63] on video-player-container "[PERSON_NAME] ( She/ Her ) [PERSON_NAME] ( She/her ) AmberWolffWizard shelleeha…" at bounding box center [408, 186] width 803 height 291
click at [775, 17] on span "Leave" at bounding box center [786, 18] width 27 height 13
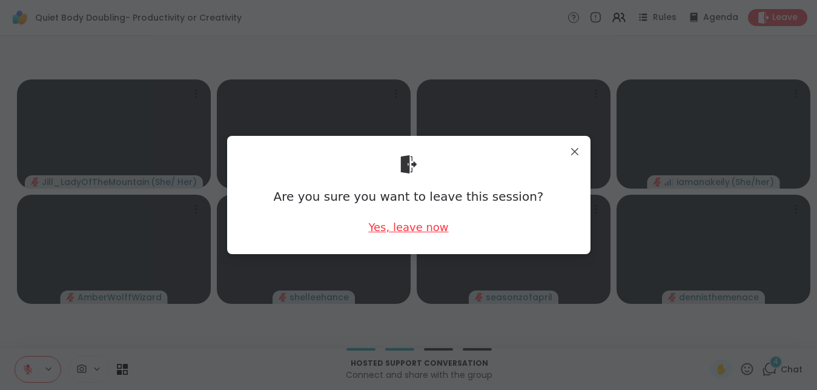
click at [423, 229] on div "Yes, leave now" at bounding box center [408, 226] width 80 height 15
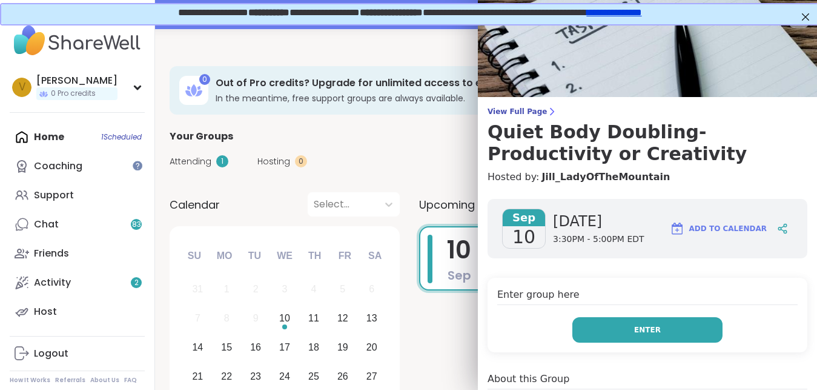
click at [613, 333] on button "Enter" at bounding box center [648, 329] width 150 height 25
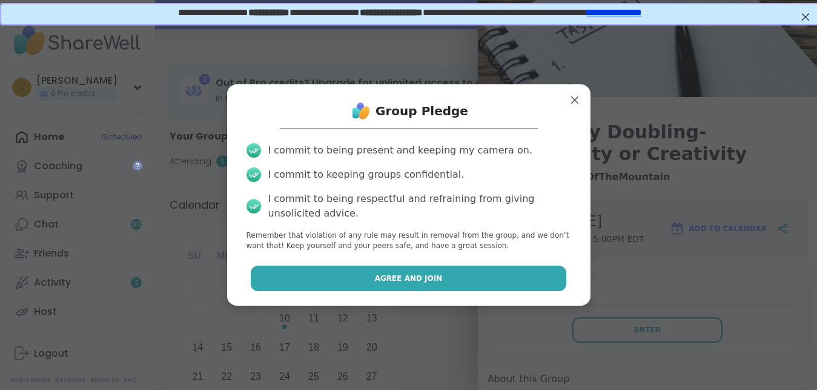
click at [447, 273] on button "Agree and Join" at bounding box center [409, 277] width 316 height 25
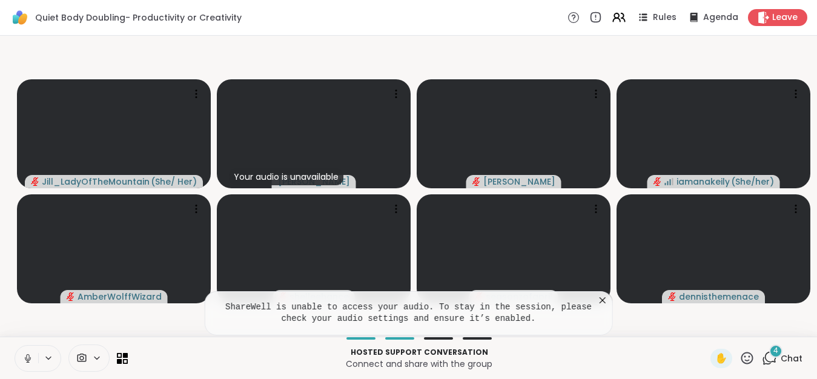
click at [31, 364] on icon at bounding box center [27, 358] width 11 height 11
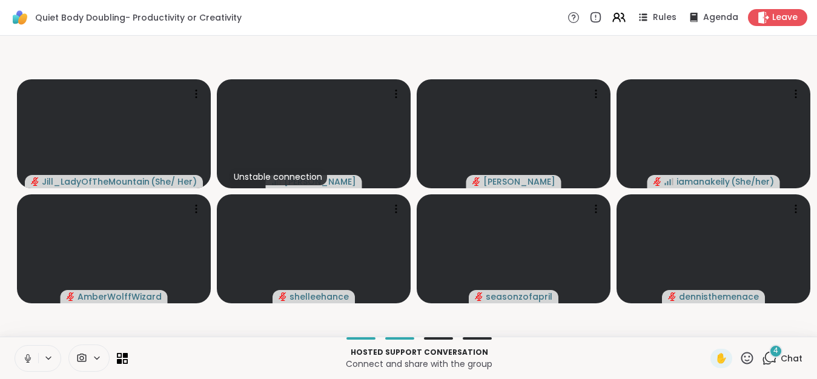
click at [29, 360] on icon at bounding box center [27, 357] width 3 height 5
click at [601, 21] on icon at bounding box center [596, 18] width 10 height 10
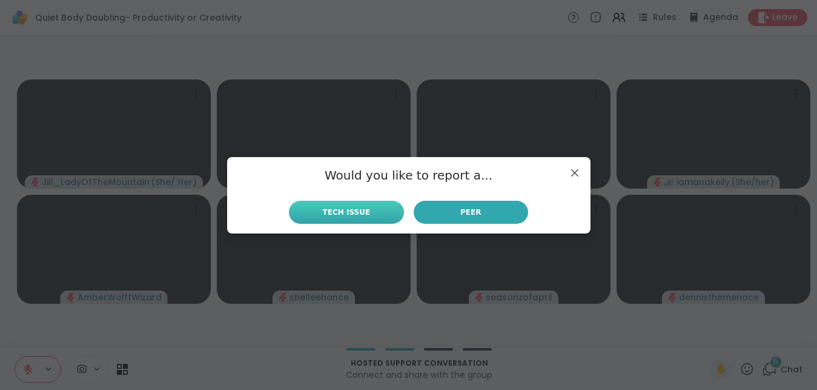
click at [345, 216] on span "Tech Issue" at bounding box center [347, 212] width 48 height 11
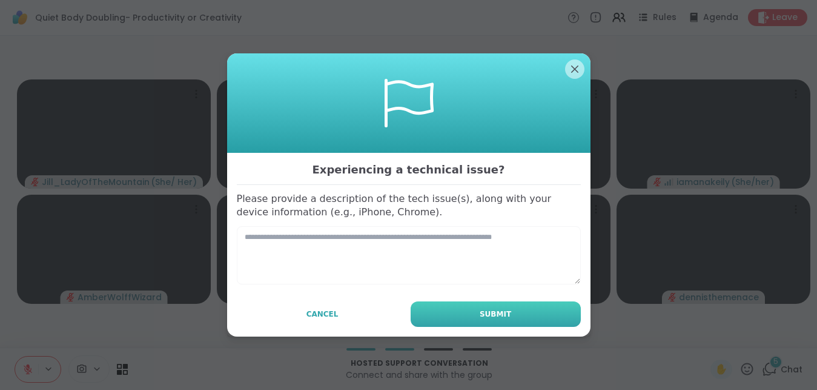
click at [466, 313] on button "Submit" at bounding box center [496, 313] width 170 height 25
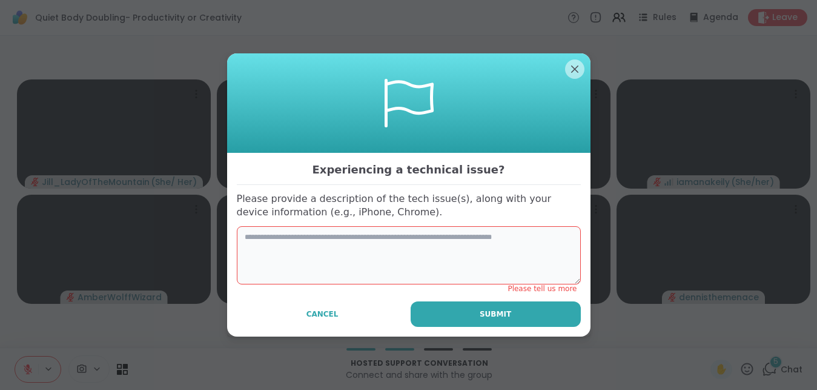
click at [335, 239] on textarea at bounding box center [409, 255] width 344 height 58
click at [261, 236] on textarea at bounding box center [409, 255] width 344 height 58
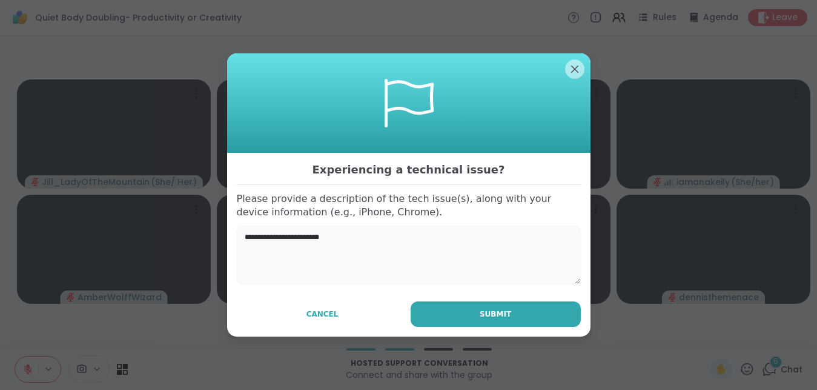
type textarea "**********"
click at [459, 310] on button "Submit" at bounding box center [496, 313] width 170 height 25
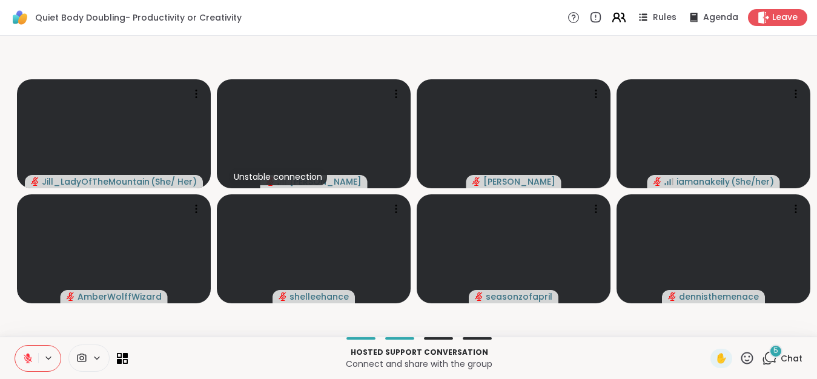
click at [624, 14] on icon at bounding box center [618, 17] width 15 height 15
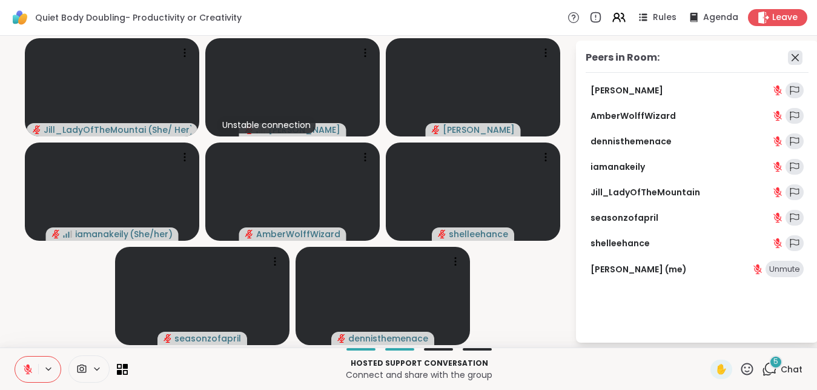
click at [803, 57] on icon at bounding box center [795, 57] width 15 height 15
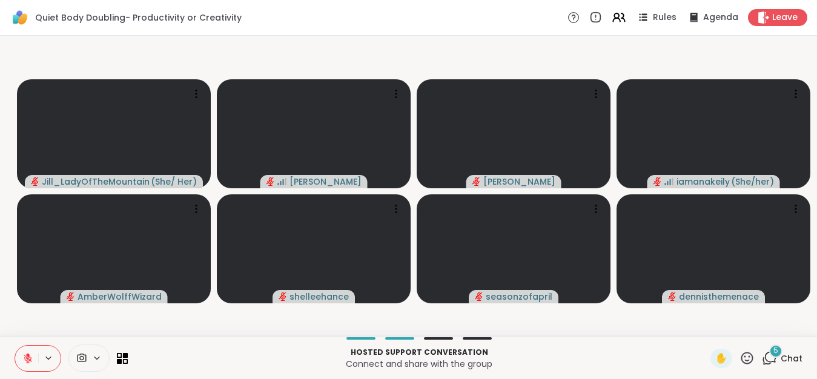
click at [770, 366] on icon at bounding box center [769, 358] width 15 height 15
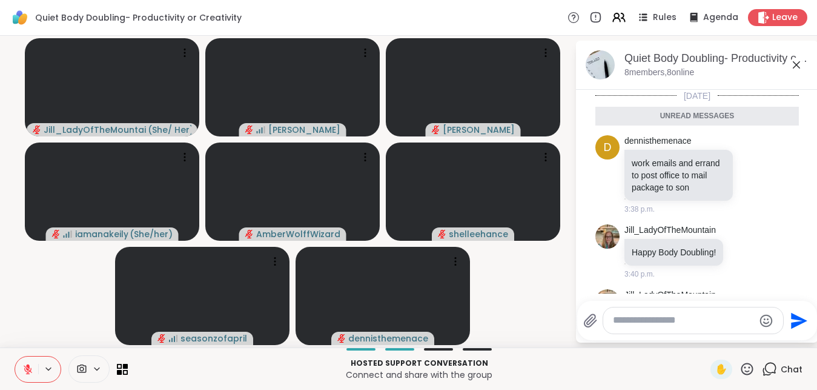
click at [804, 67] on icon at bounding box center [797, 65] width 15 height 15
